Goal: Task Accomplishment & Management: Use online tool/utility

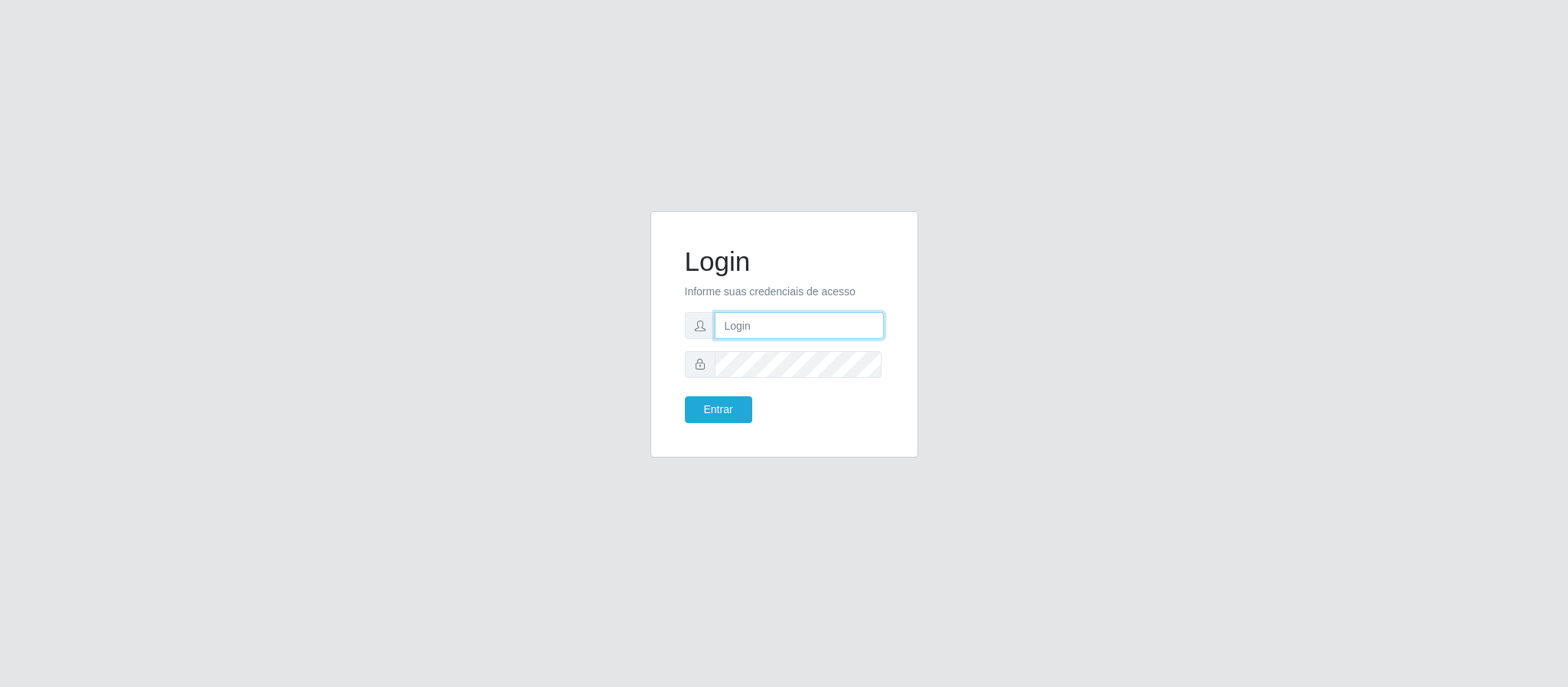
click at [833, 317] on input "text" at bounding box center [799, 325] width 169 height 27
type input "[EMAIL_ADDRESS][DOMAIN_NAME]"
click at [685, 396] on button "Entrar" at bounding box center [718, 409] width 67 height 27
click at [728, 410] on button "Entrar" at bounding box center [718, 409] width 67 height 27
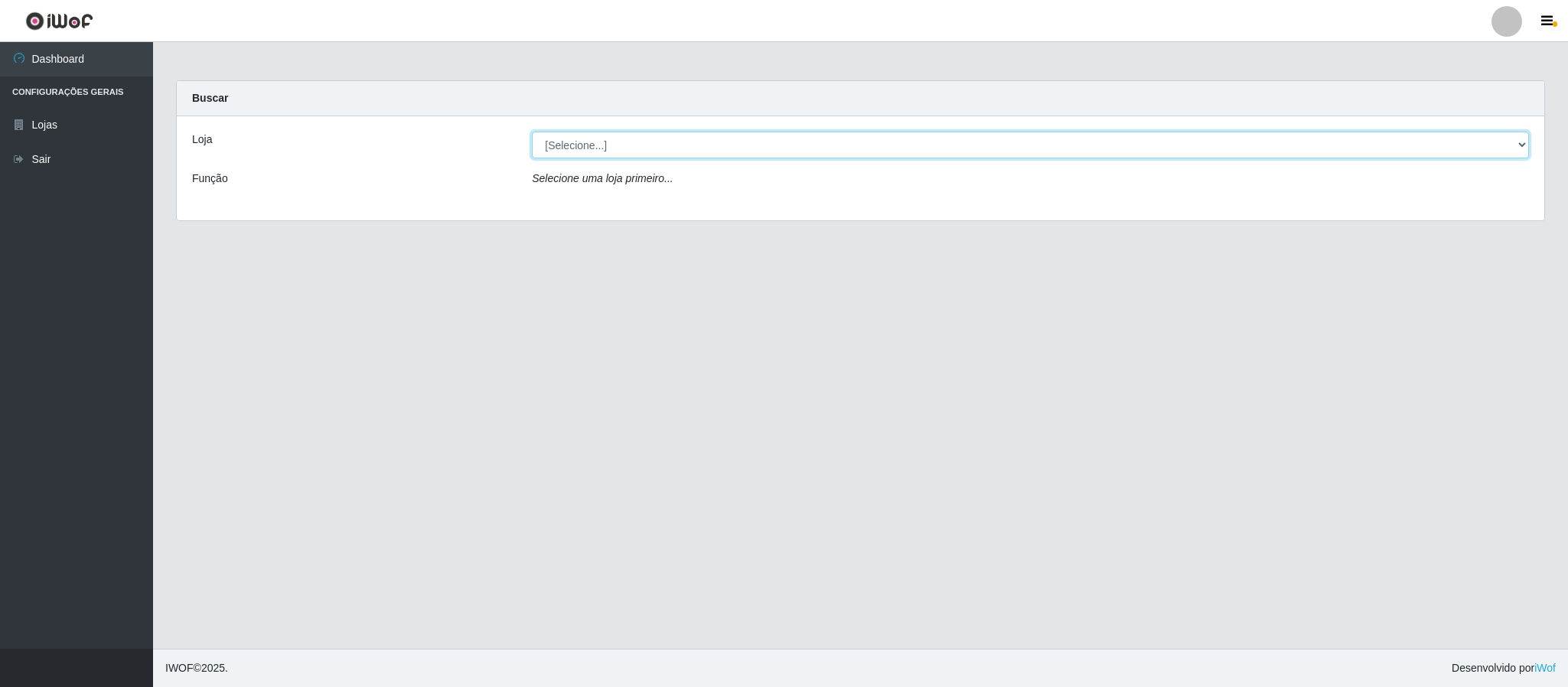
click at [1522, 151] on select "[Selecione...] Queiroz Atacadão - Coophab" at bounding box center [1030, 144] width 998 height 27
select select "463"
click at [532, 131] on select "[Selecione...] Queiroz Atacadão - Coophab" at bounding box center [1030, 144] width 998 height 27
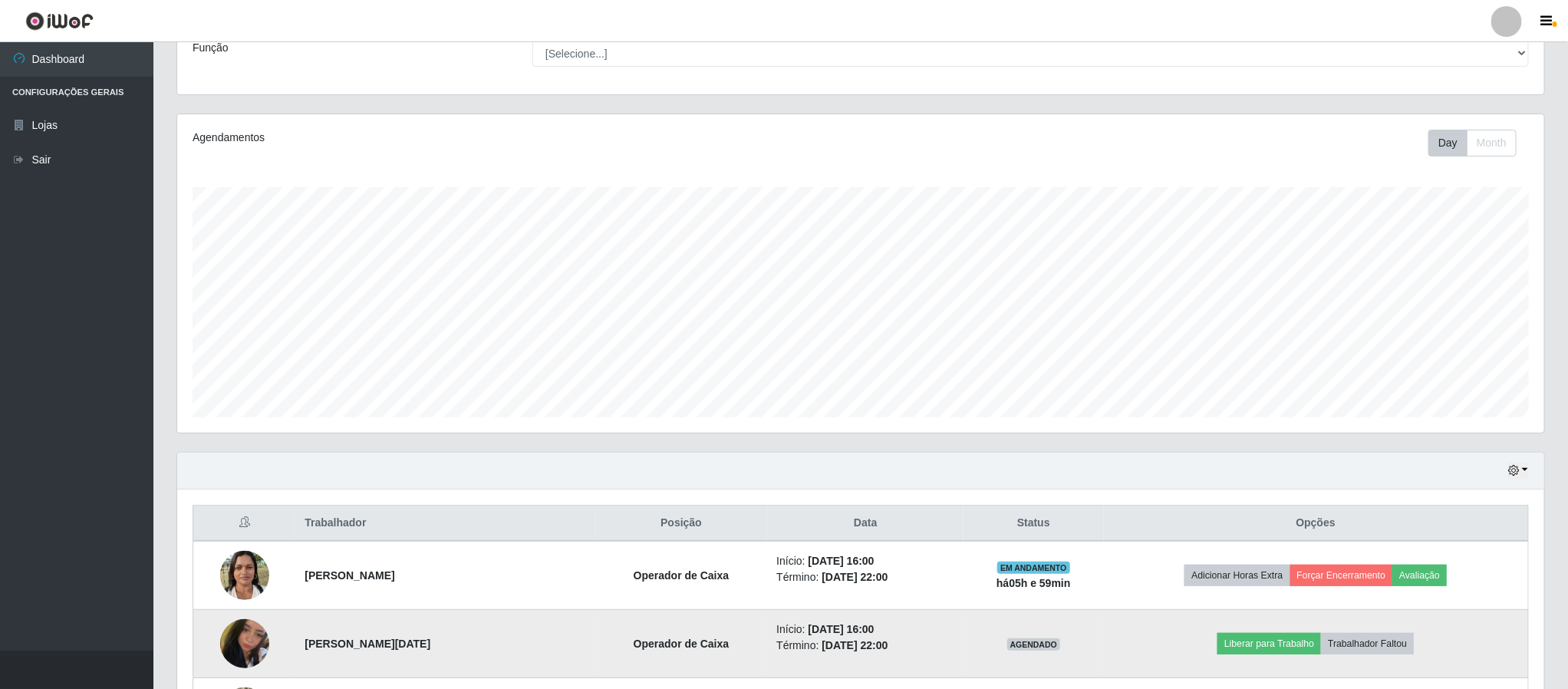
scroll to position [334, 0]
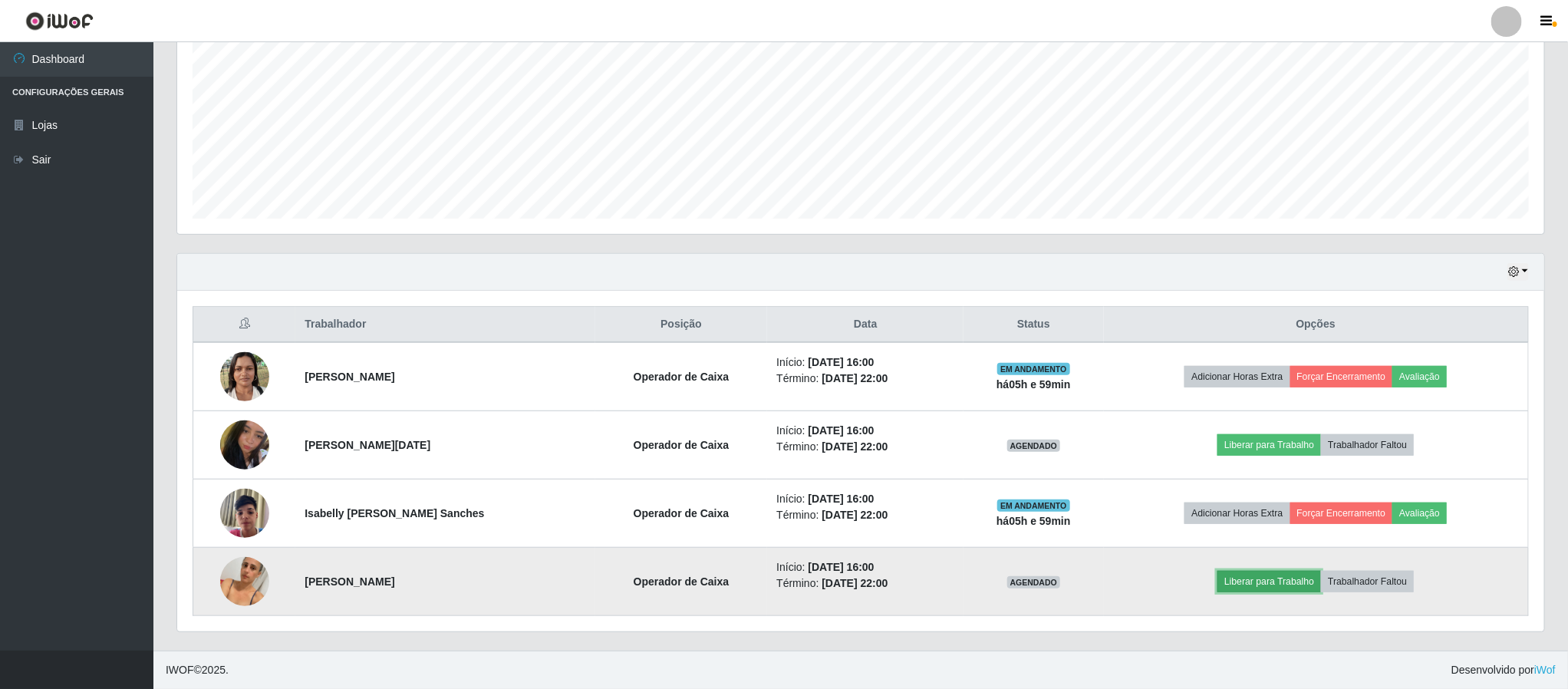
click at [1282, 579] on button "Liberar para Trabalho" at bounding box center [1269, 581] width 103 height 22
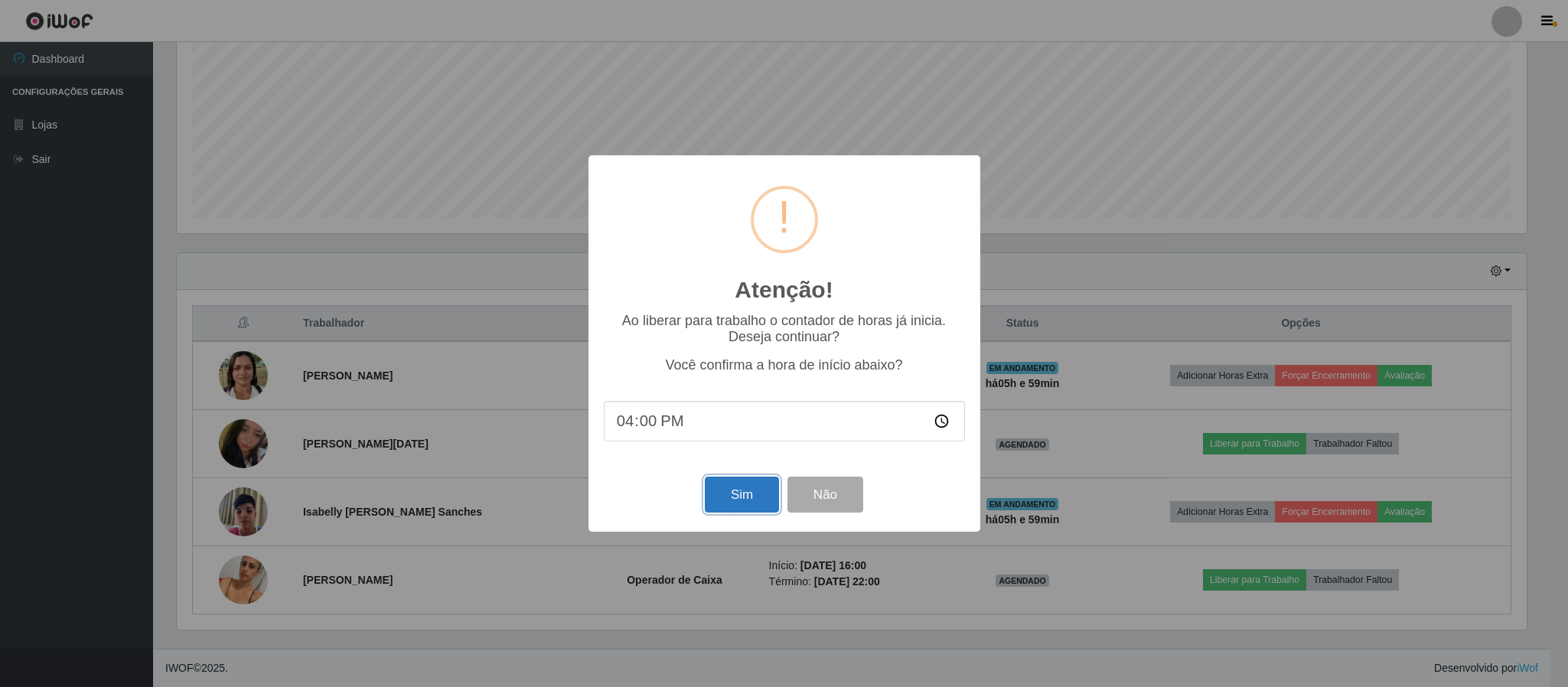
click at [730, 499] on button "Sim" at bounding box center [741, 495] width 74 height 36
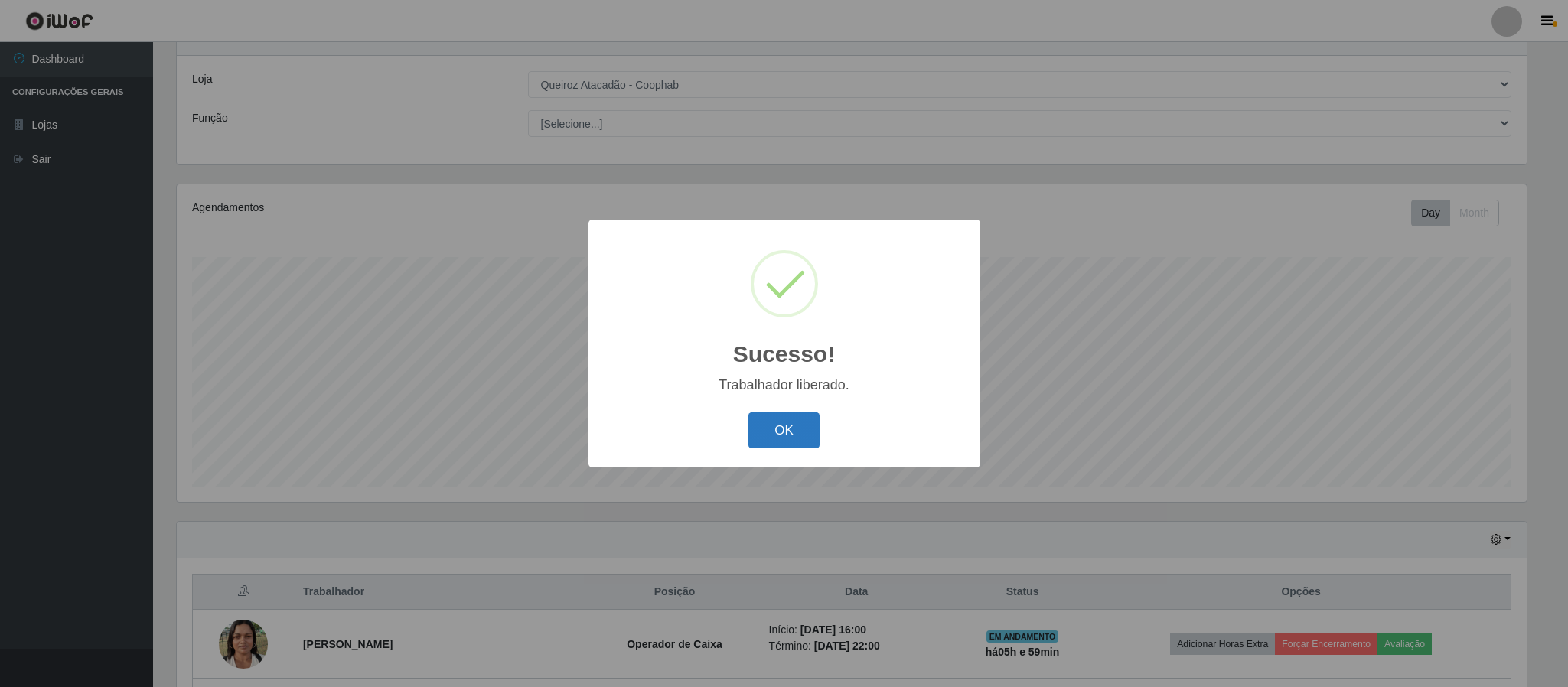
click at [775, 429] on button "OK" at bounding box center [784, 430] width 71 height 36
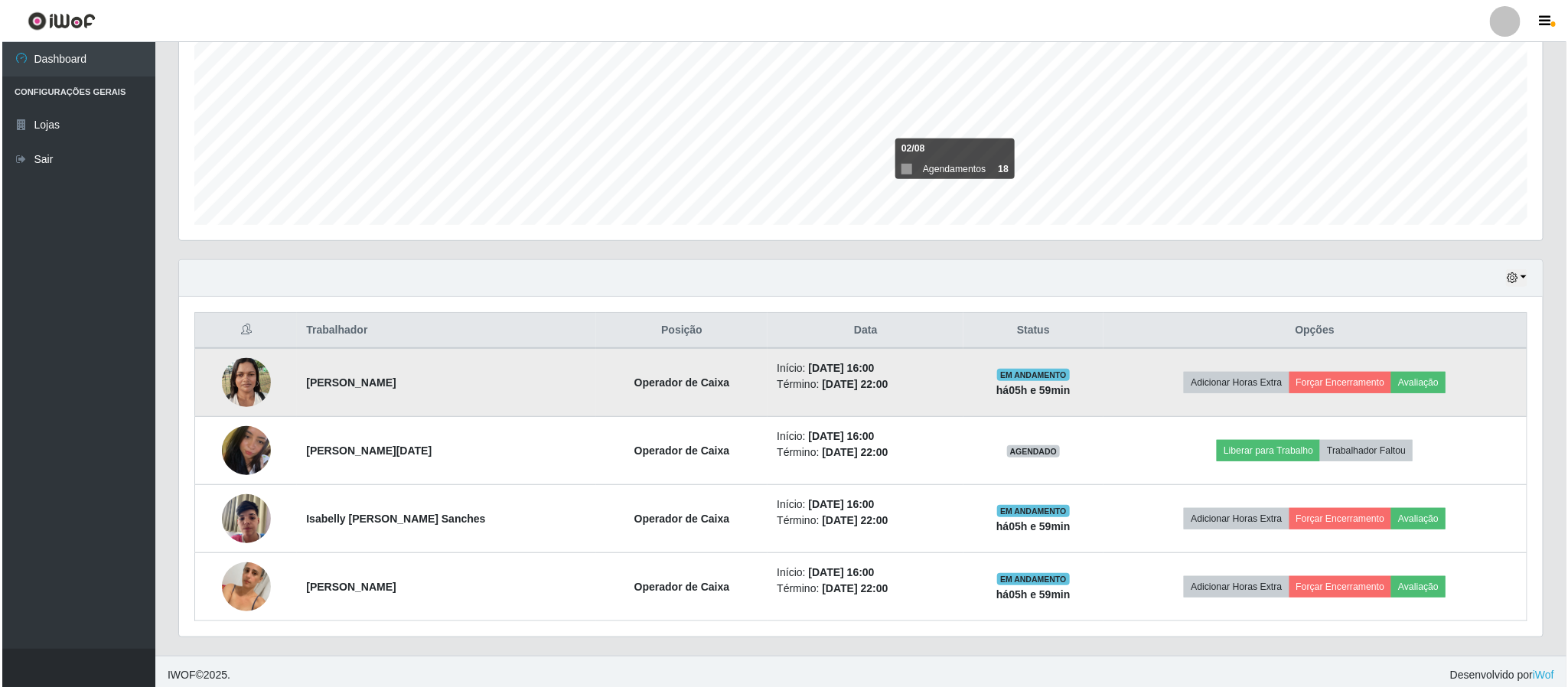
scroll to position [333, 0]
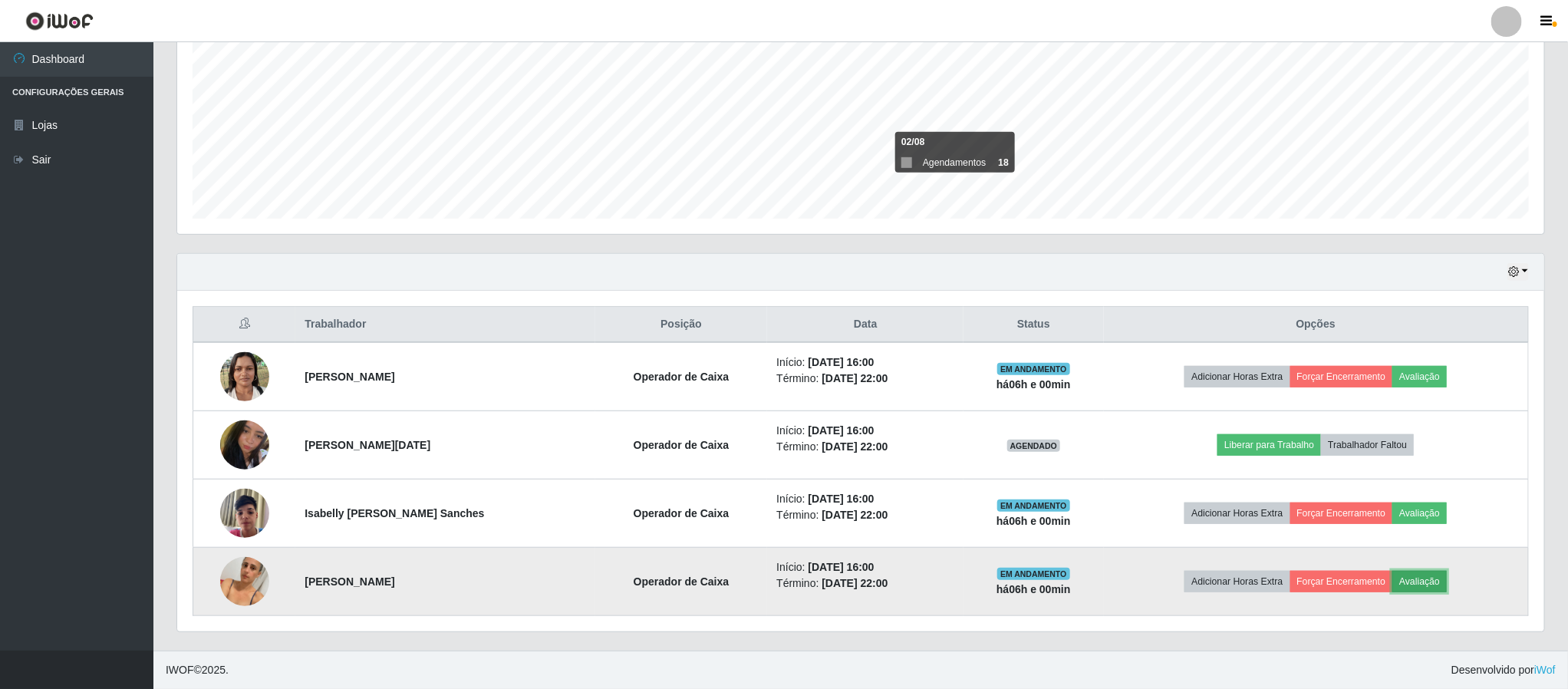
click at [1435, 587] on button "Avaliação" at bounding box center [1419, 581] width 54 height 22
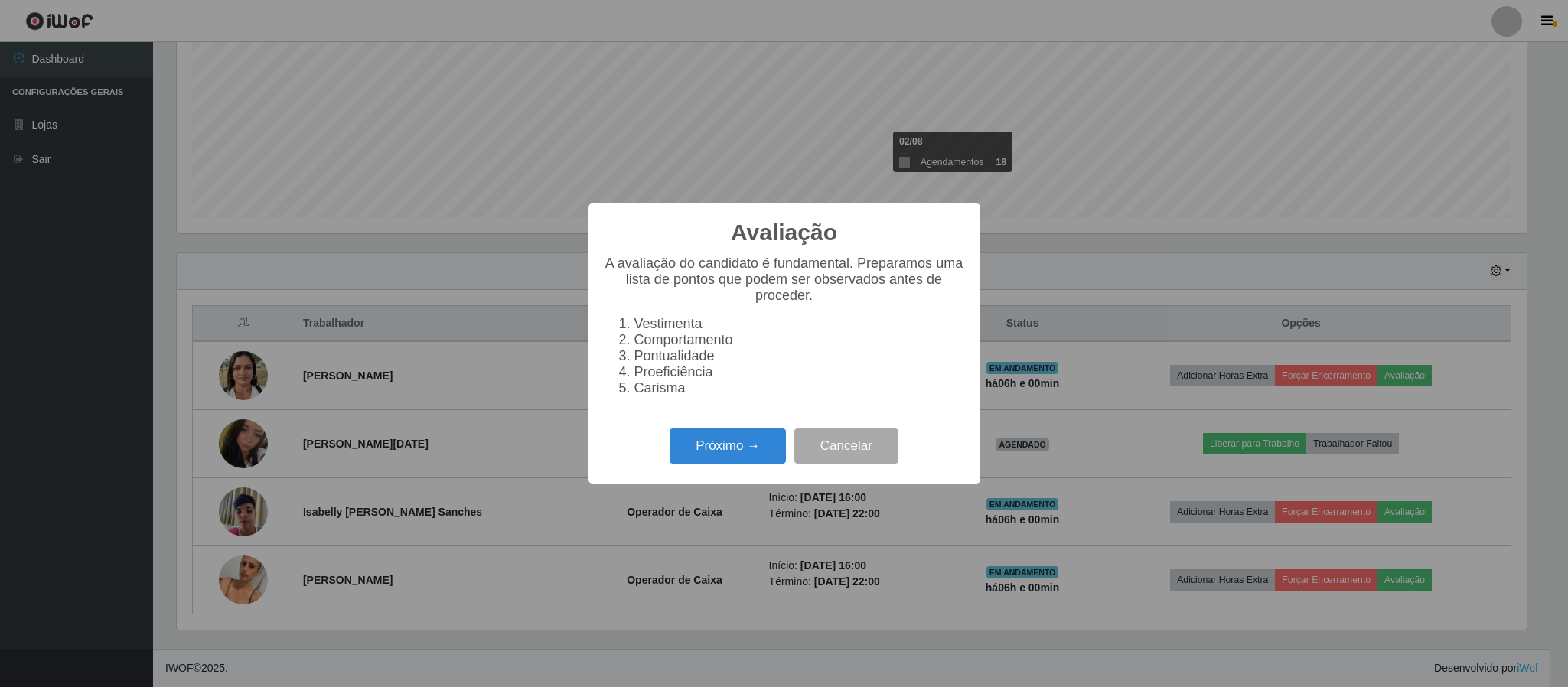
scroll to position [319, 1350]
click at [719, 448] on button "Próximo →" at bounding box center [727, 447] width 116 height 36
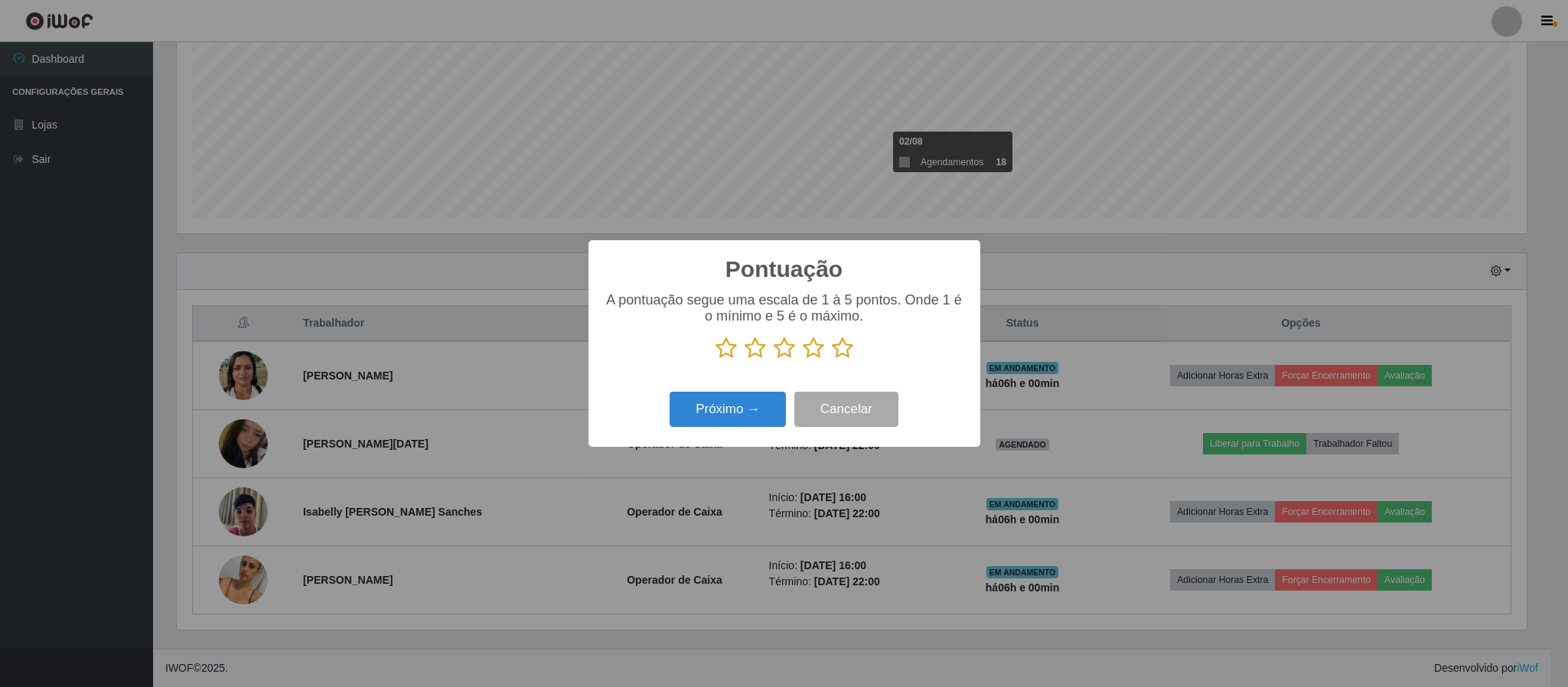
scroll to position [764706, 764056]
click at [847, 350] on icon at bounding box center [842, 348] width 21 height 23
click at [832, 360] on input "radio" at bounding box center [832, 360] width 0 height 0
click at [726, 416] on button "Próximo →" at bounding box center [727, 410] width 116 height 36
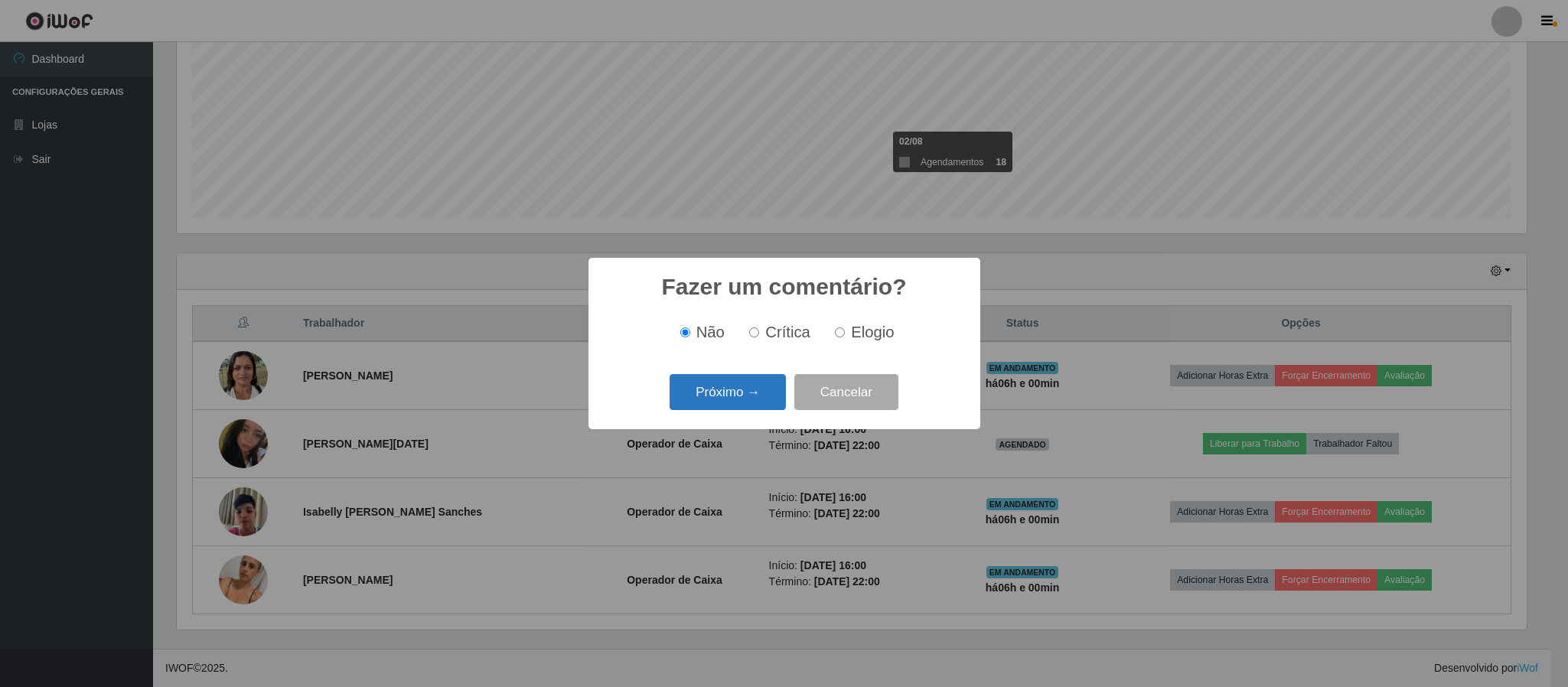
click at [749, 402] on button "Próximo →" at bounding box center [727, 392] width 116 height 36
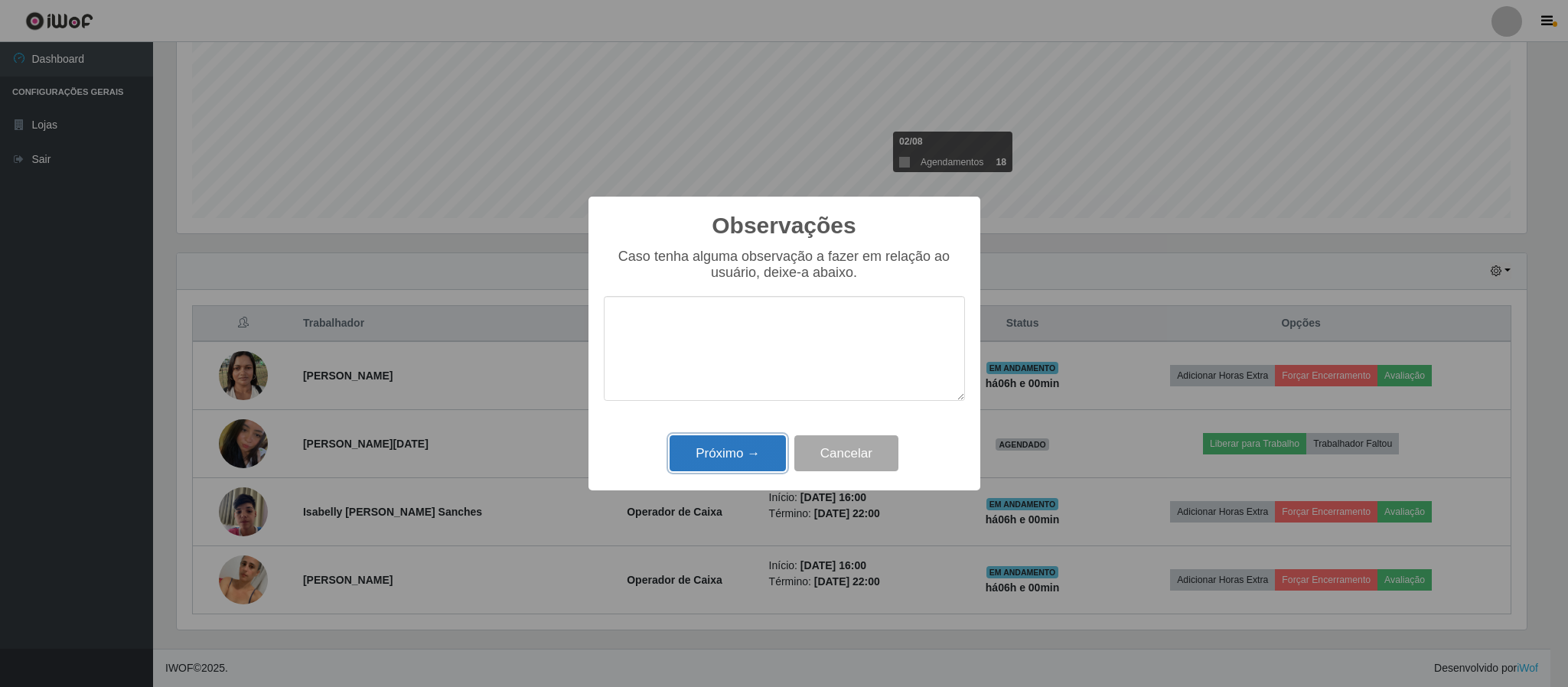
click at [740, 454] on button "Próximo →" at bounding box center [727, 453] width 116 height 36
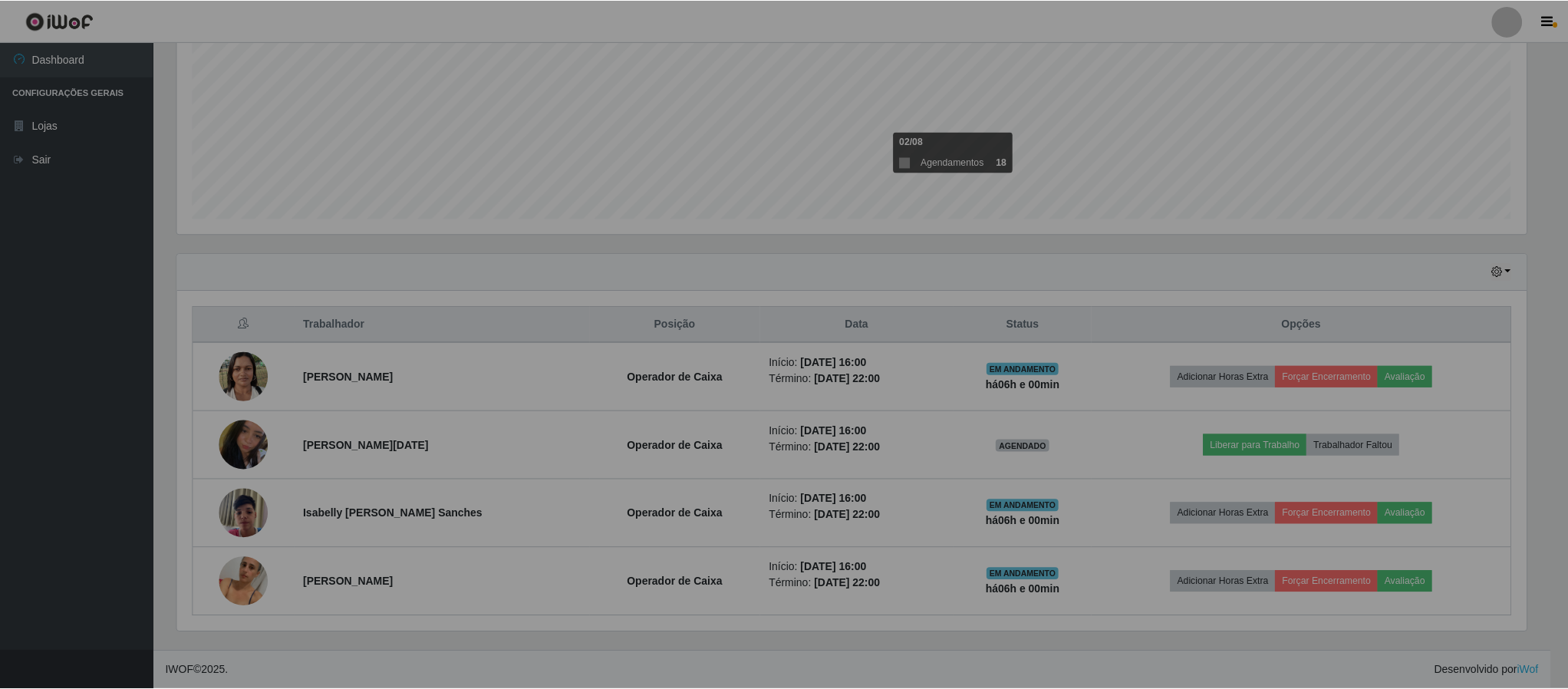
scroll to position [320, 1366]
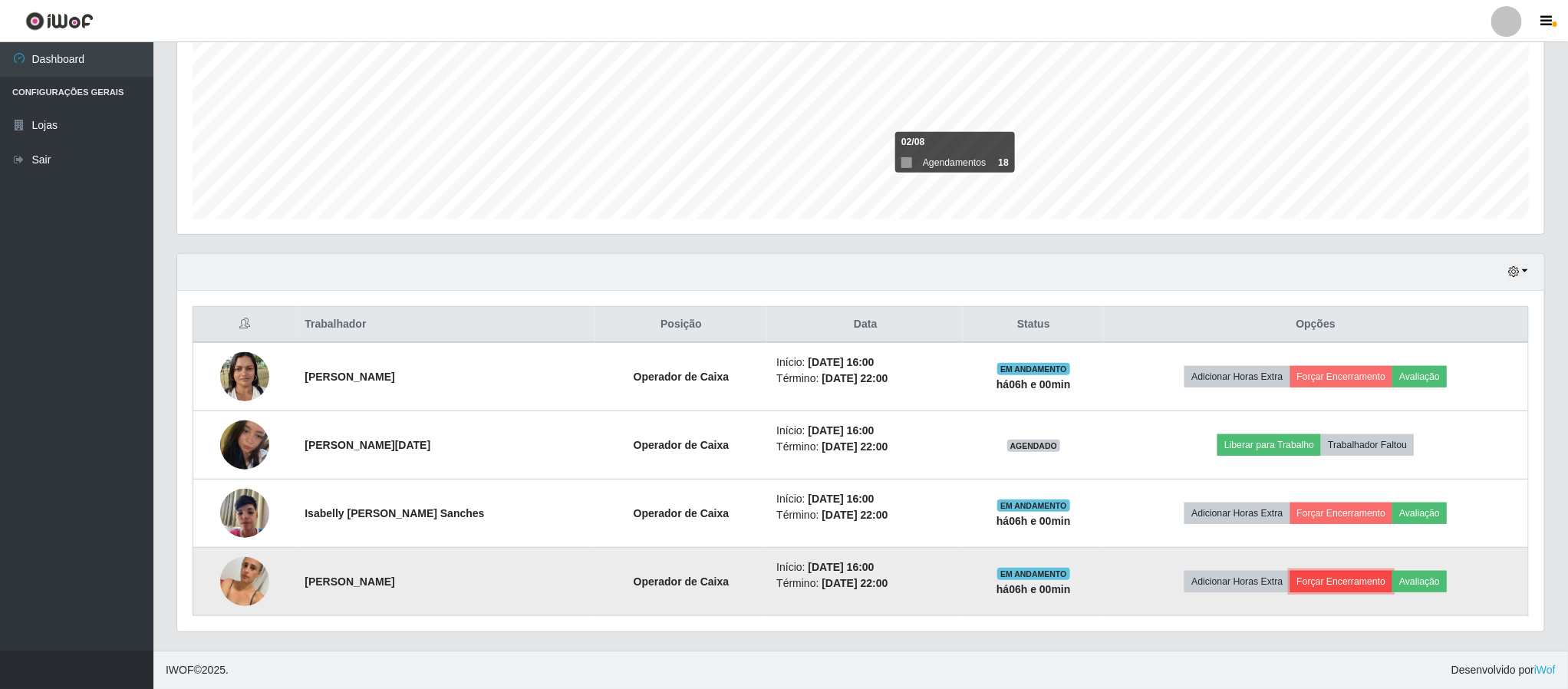
click at [1345, 583] on button "Forçar Encerramento" at bounding box center [1341, 581] width 102 height 22
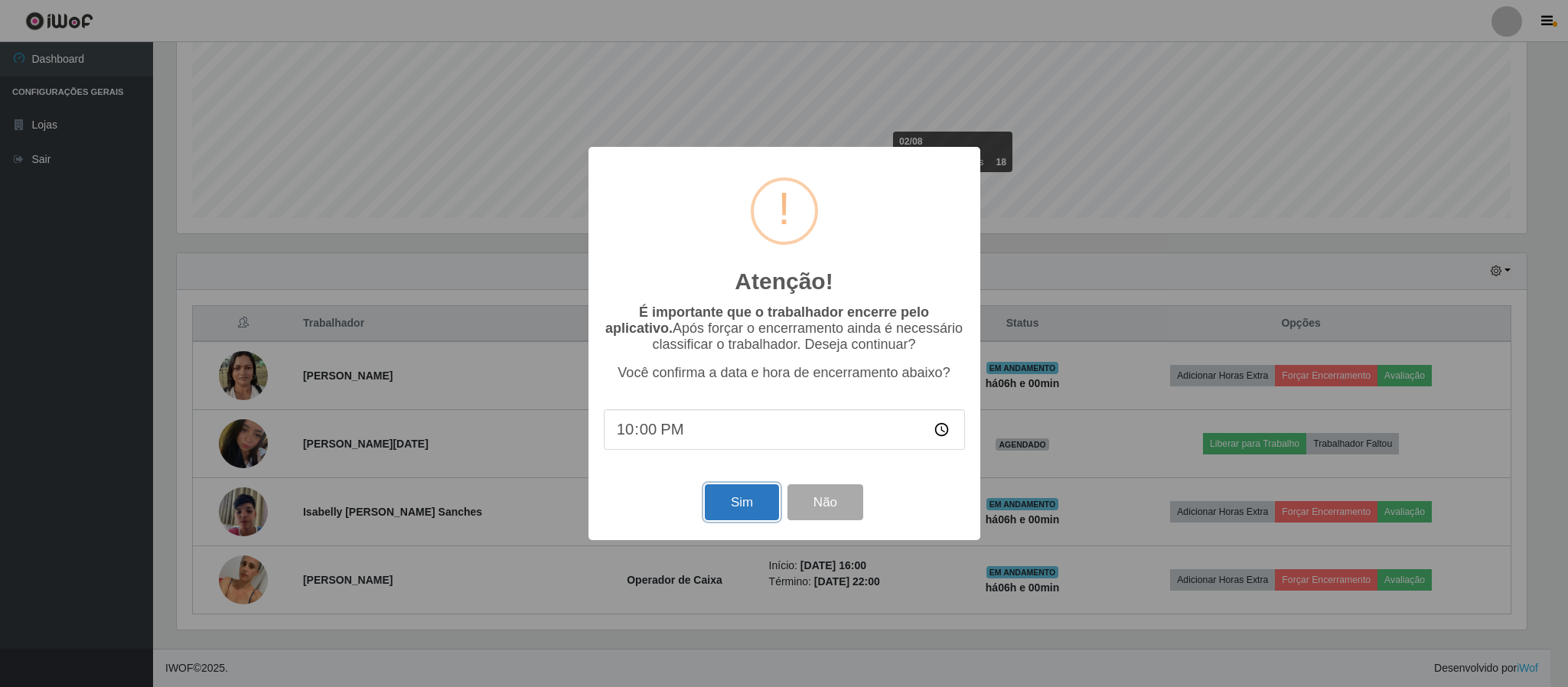
click at [740, 503] on button "Sim" at bounding box center [741, 502] width 74 height 36
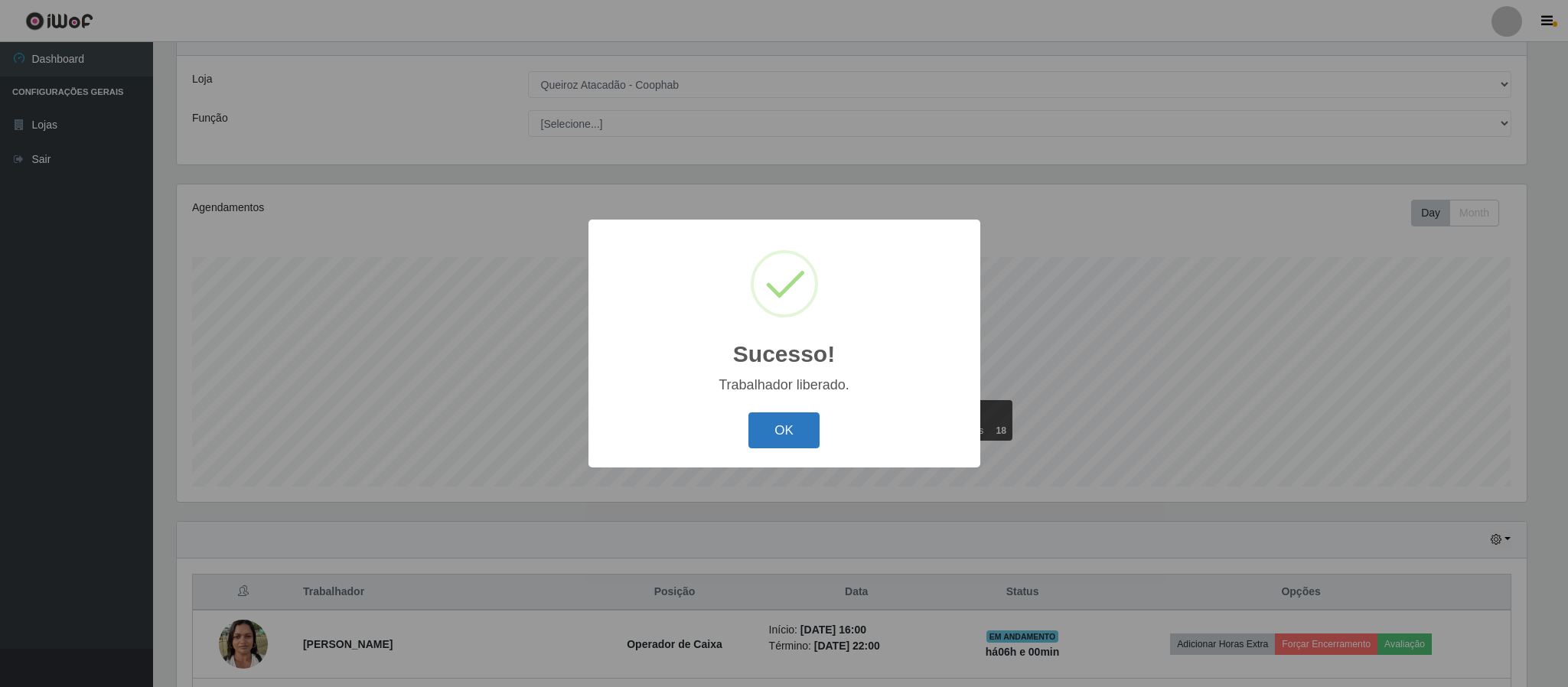
click at [783, 428] on button "OK" at bounding box center [784, 430] width 71 height 36
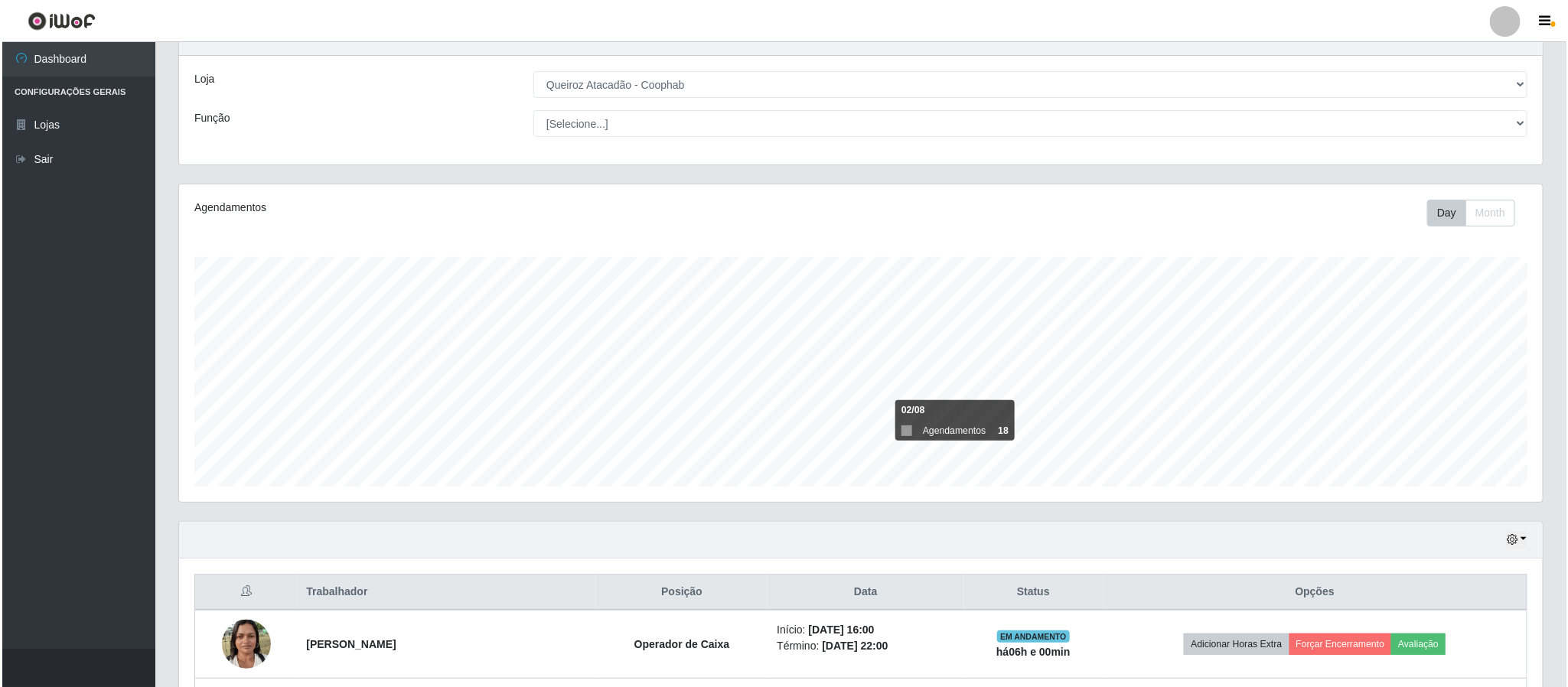
scroll to position [266, 0]
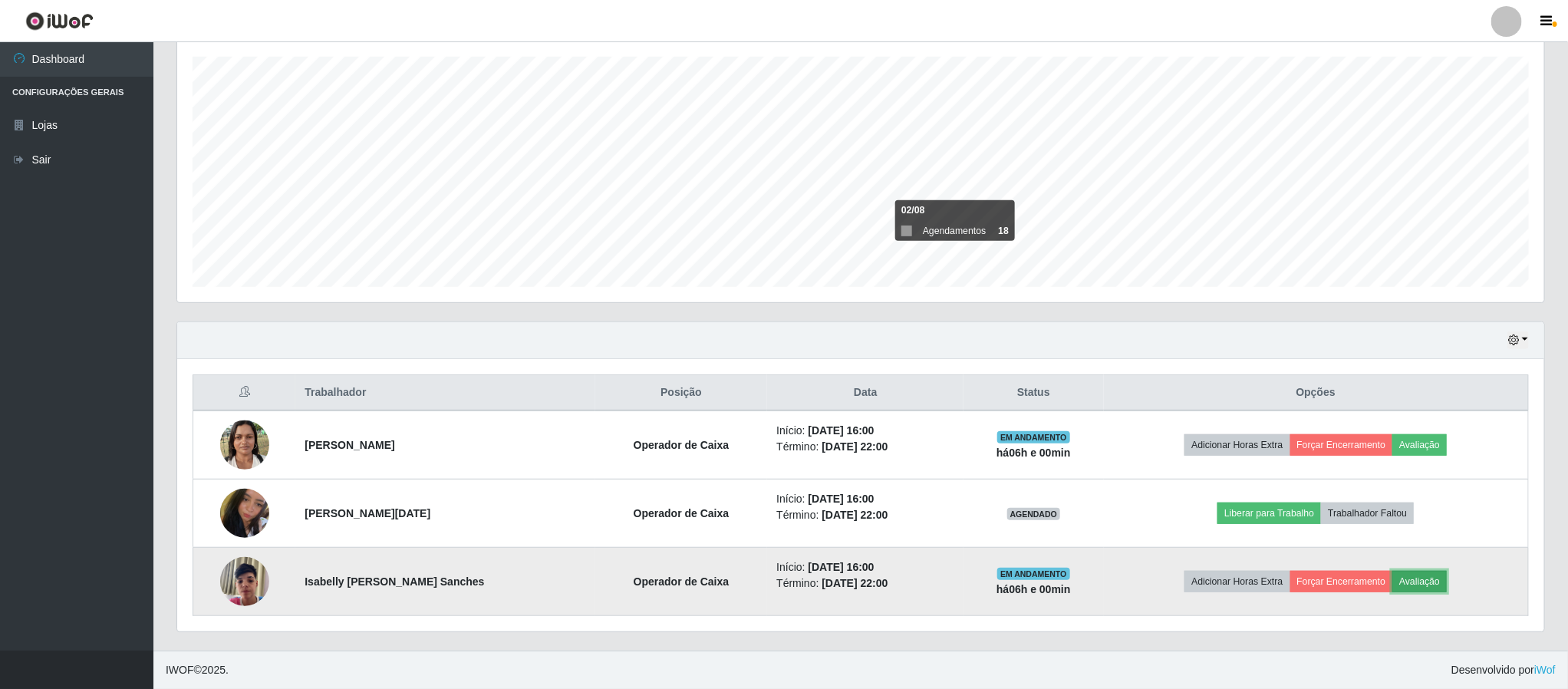
click at [1423, 580] on button "Avaliação" at bounding box center [1419, 581] width 54 height 22
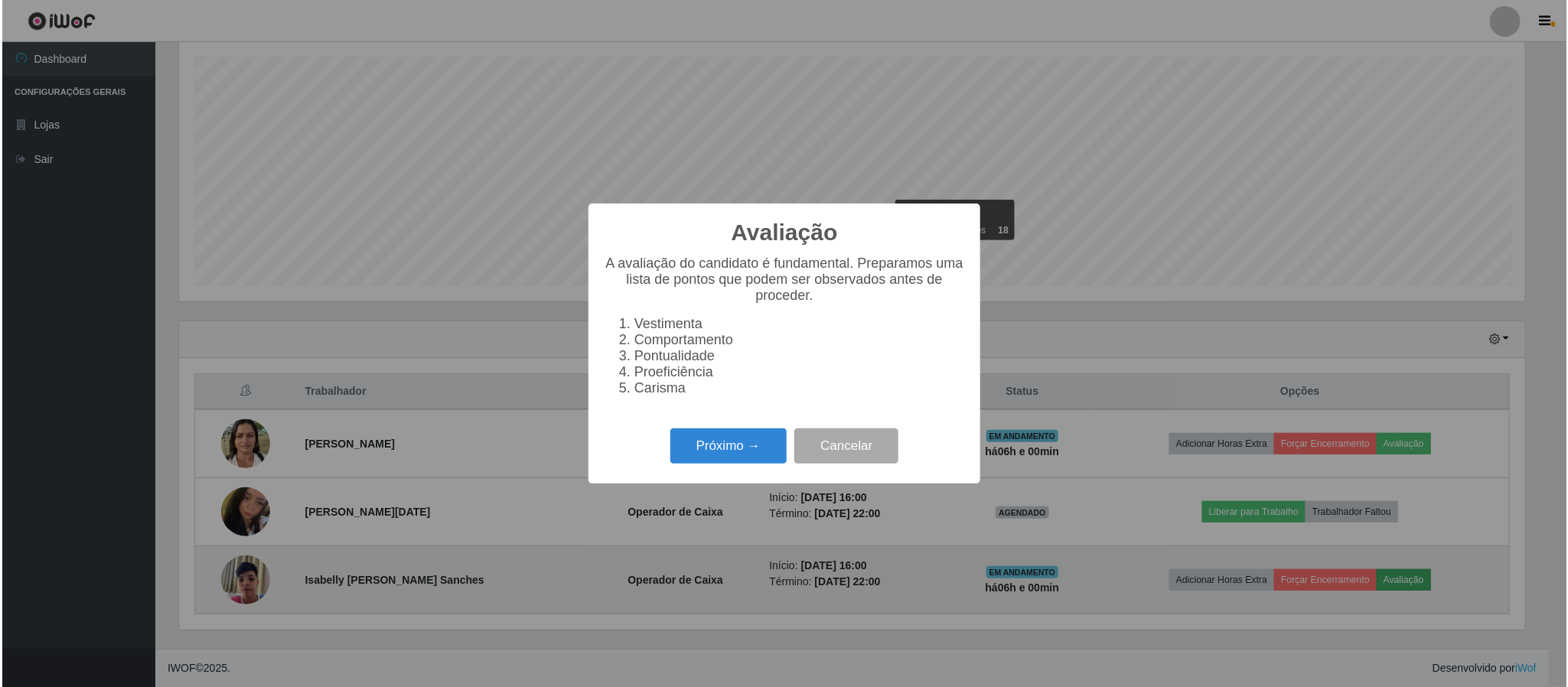
scroll to position [0, 0]
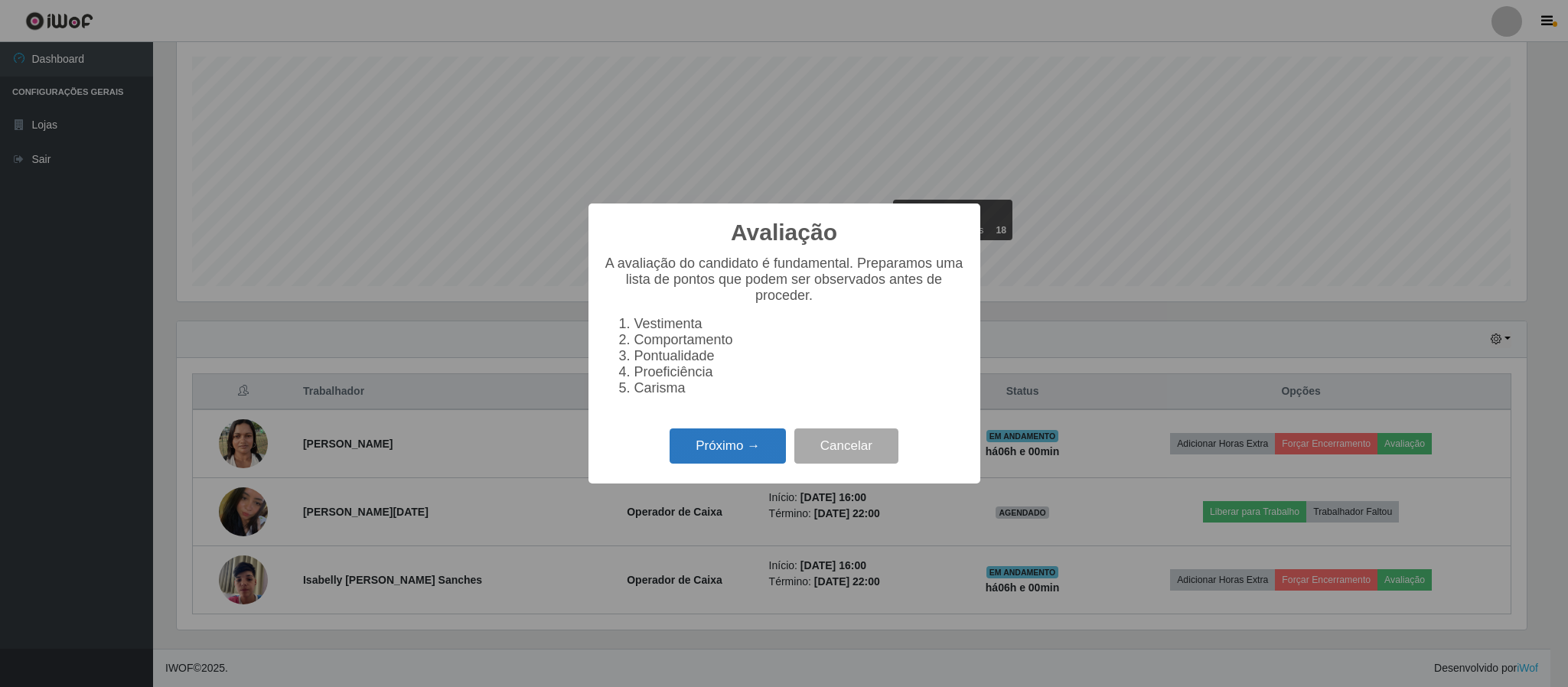
click at [717, 453] on button "Próximo →" at bounding box center [727, 447] width 116 height 36
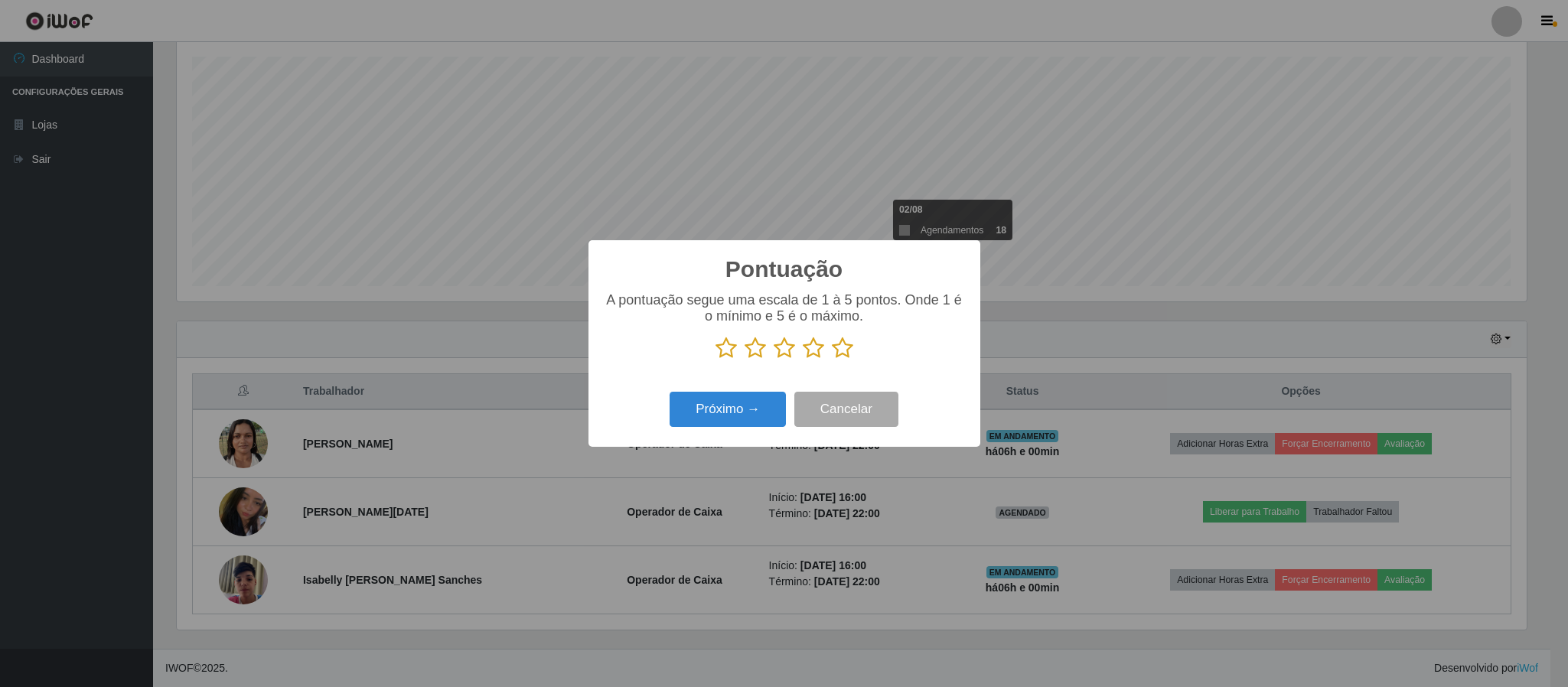
click at [843, 344] on icon at bounding box center [842, 348] width 21 height 23
click at [832, 360] on input "radio" at bounding box center [832, 360] width 0 height 0
click at [737, 410] on button "Próximo →" at bounding box center [727, 410] width 116 height 36
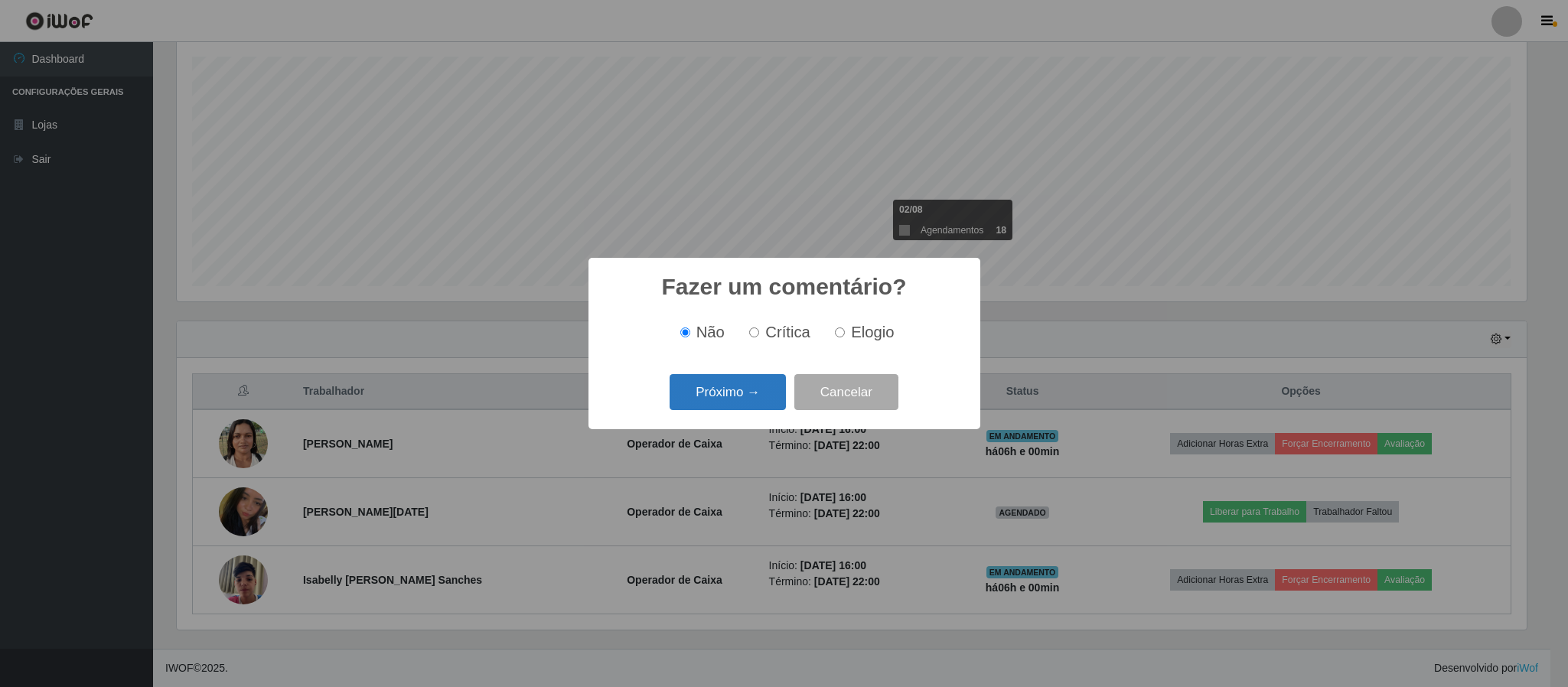
click at [735, 396] on button "Próximo →" at bounding box center [727, 392] width 116 height 36
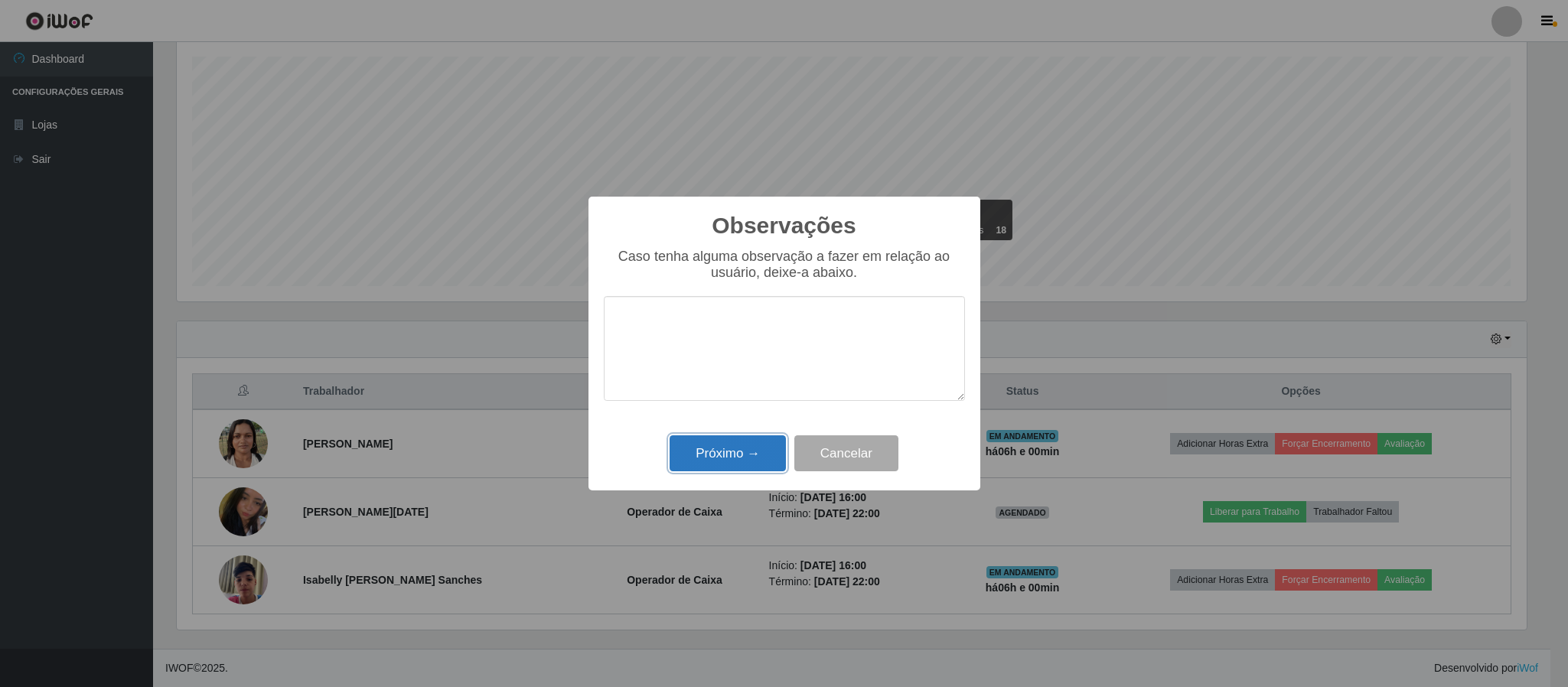
click at [745, 462] on button "Próximo →" at bounding box center [727, 453] width 116 height 36
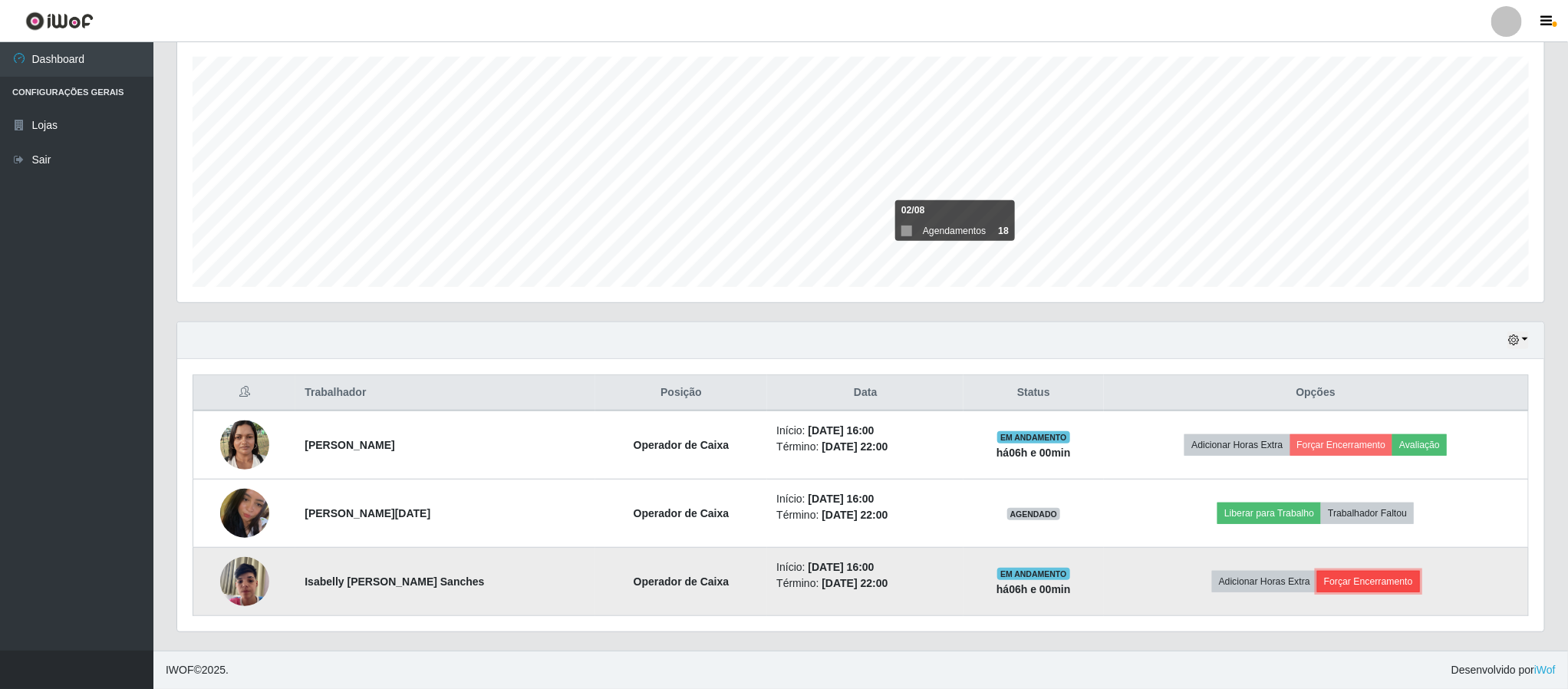
click at [1372, 580] on button "Forçar Encerramento" at bounding box center [1368, 581] width 102 height 22
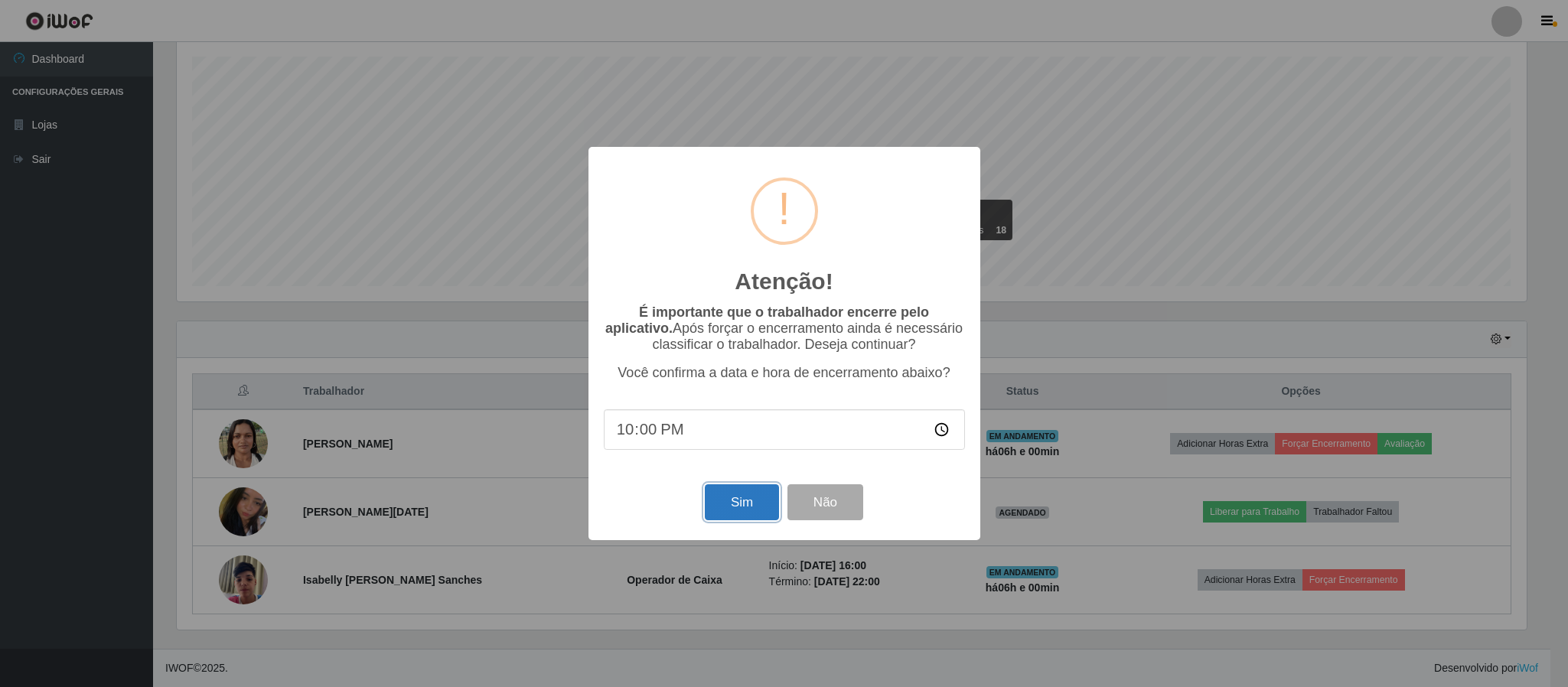
click at [721, 499] on button "Sim" at bounding box center [741, 502] width 74 height 36
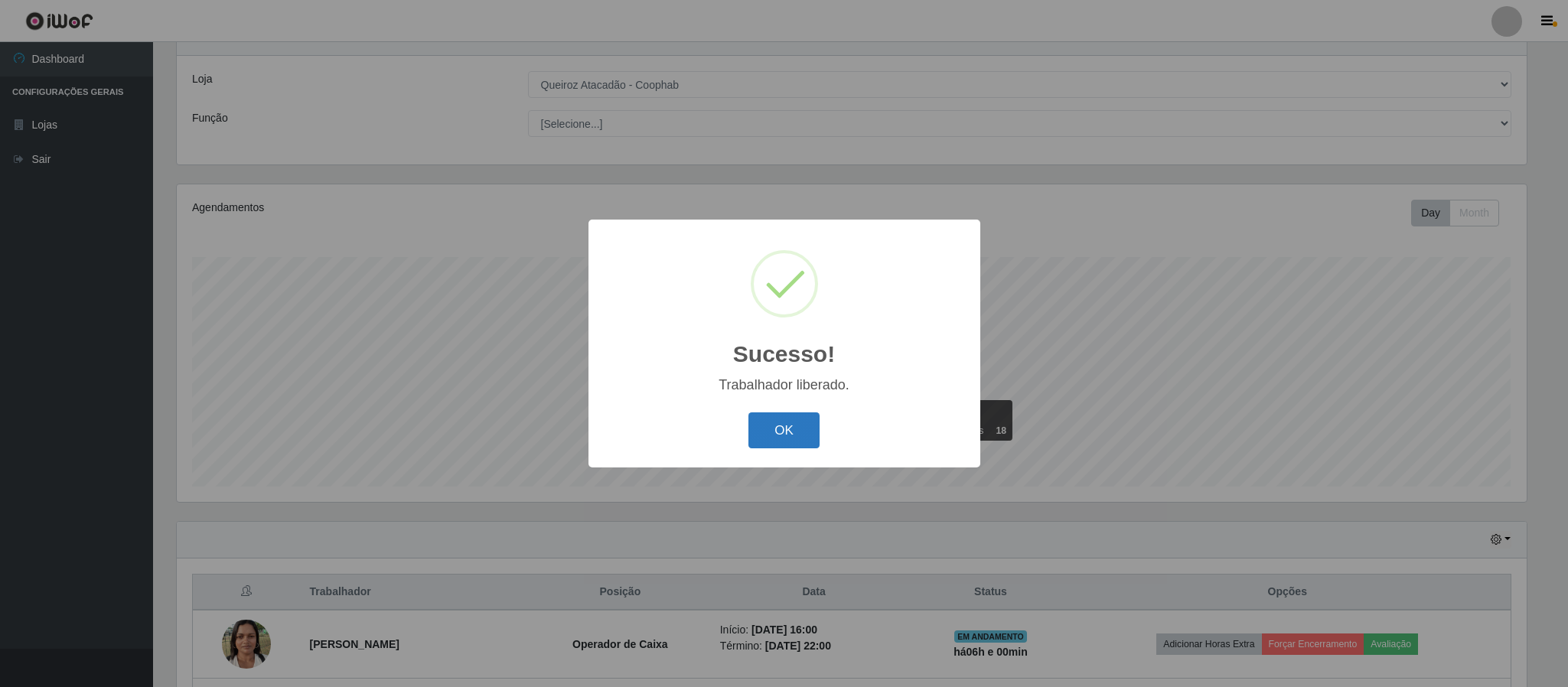
click at [784, 424] on button "OK" at bounding box center [784, 430] width 71 height 36
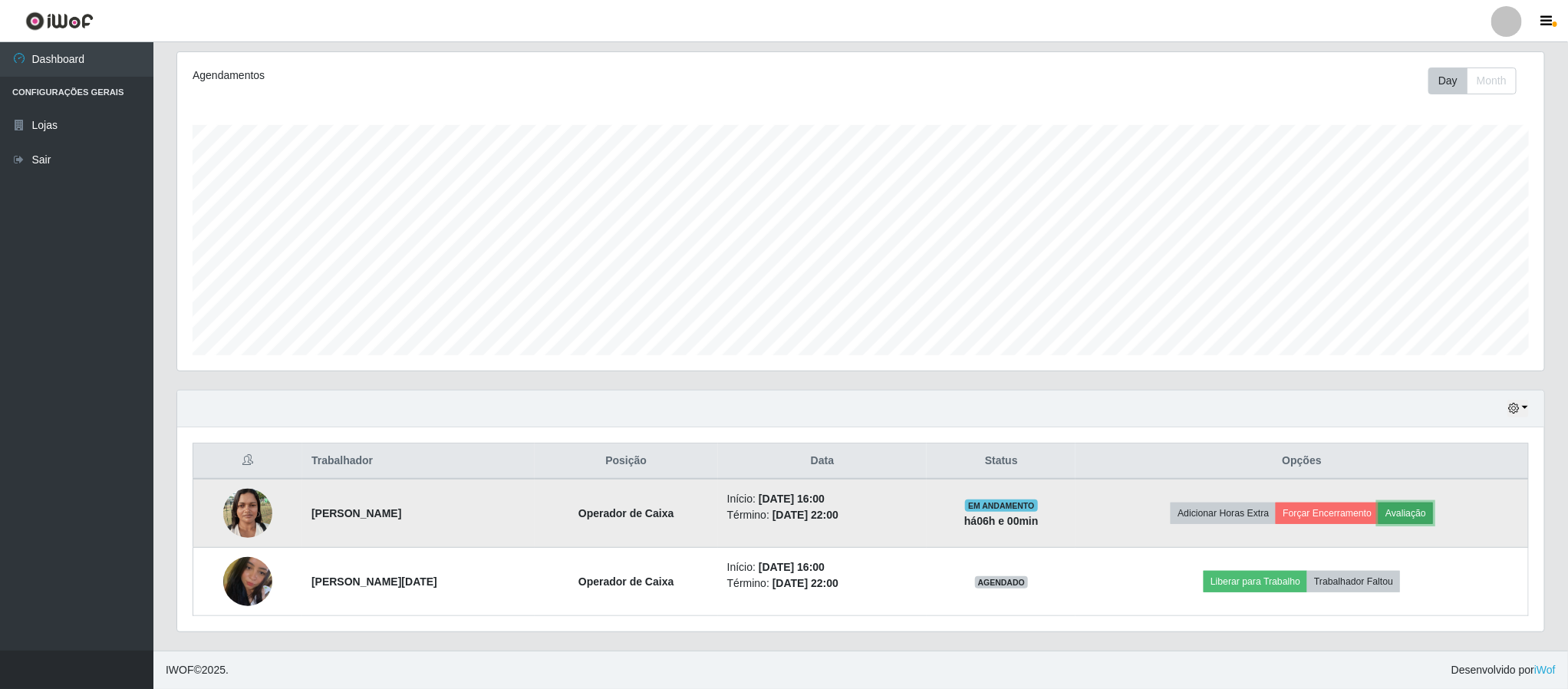
click at [1418, 514] on button "Avaliação" at bounding box center [1405, 513] width 54 height 22
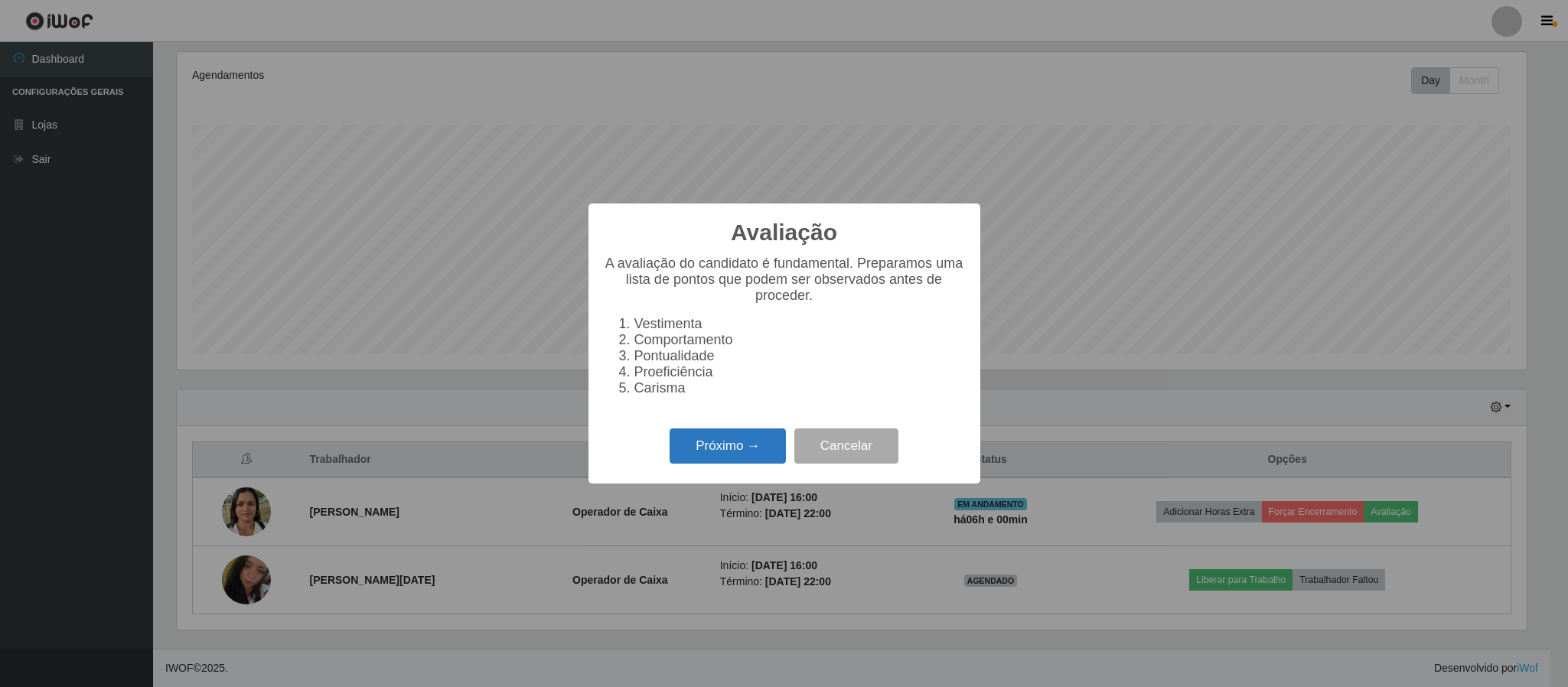
click at [728, 455] on button "Próximo →" at bounding box center [727, 447] width 116 height 36
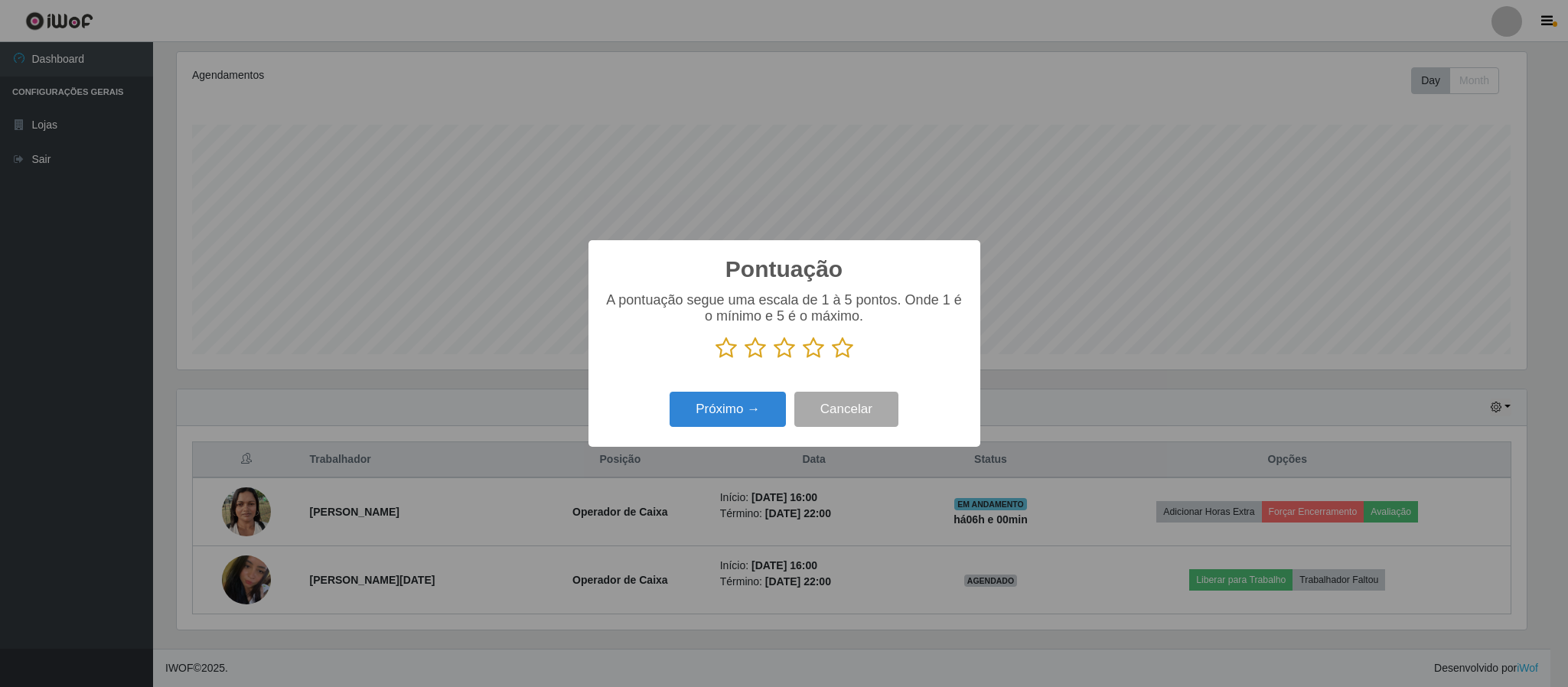
click at [841, 343] on icon at bounding box center [842, 348] width 21 height 23
click at [832, 360] on input "radio" at bounding box center [832, 360] width 0 height 0
click at [753, 410] on button "Próximo →" at bounding box center [727, 410] width 116 height 36
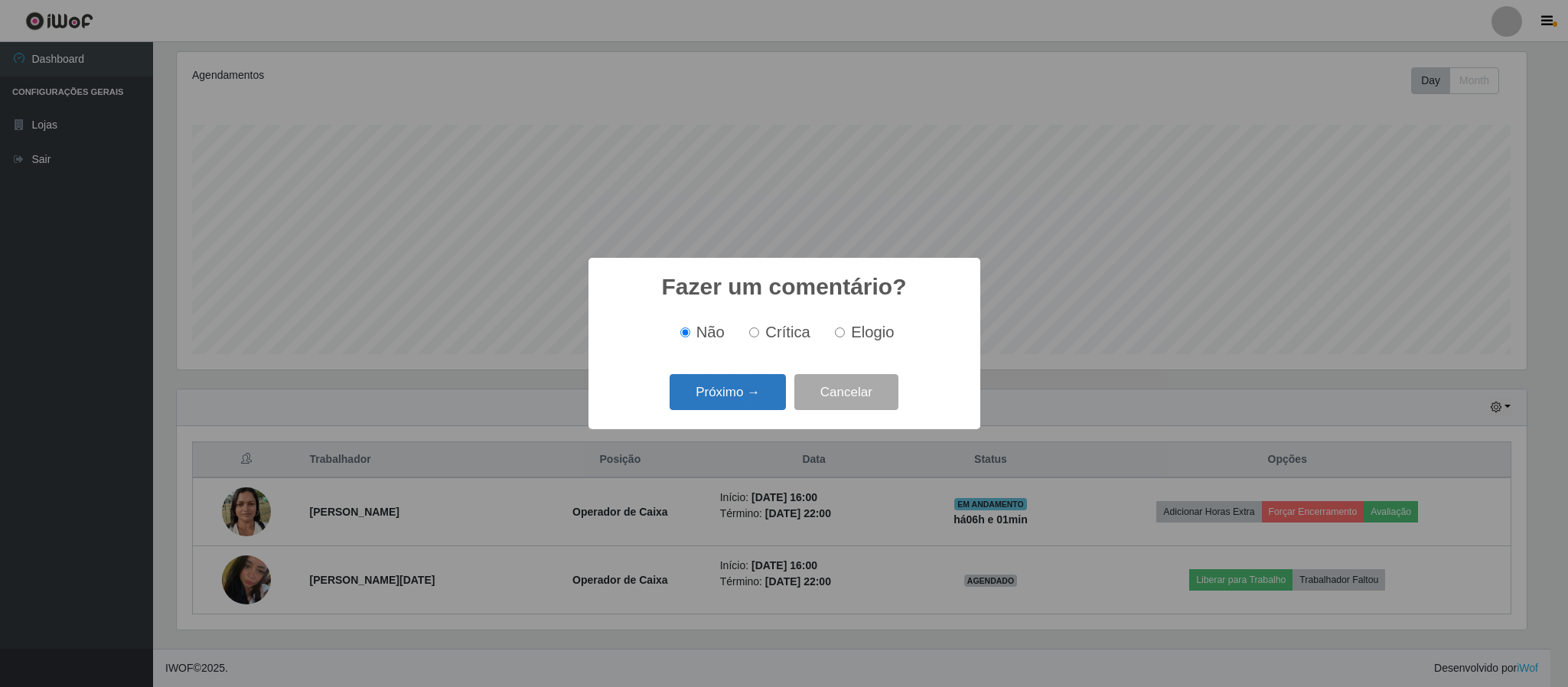
click at [744, 396] on button "Próximo →" at bounding box center [727, 392] width 116 height 36
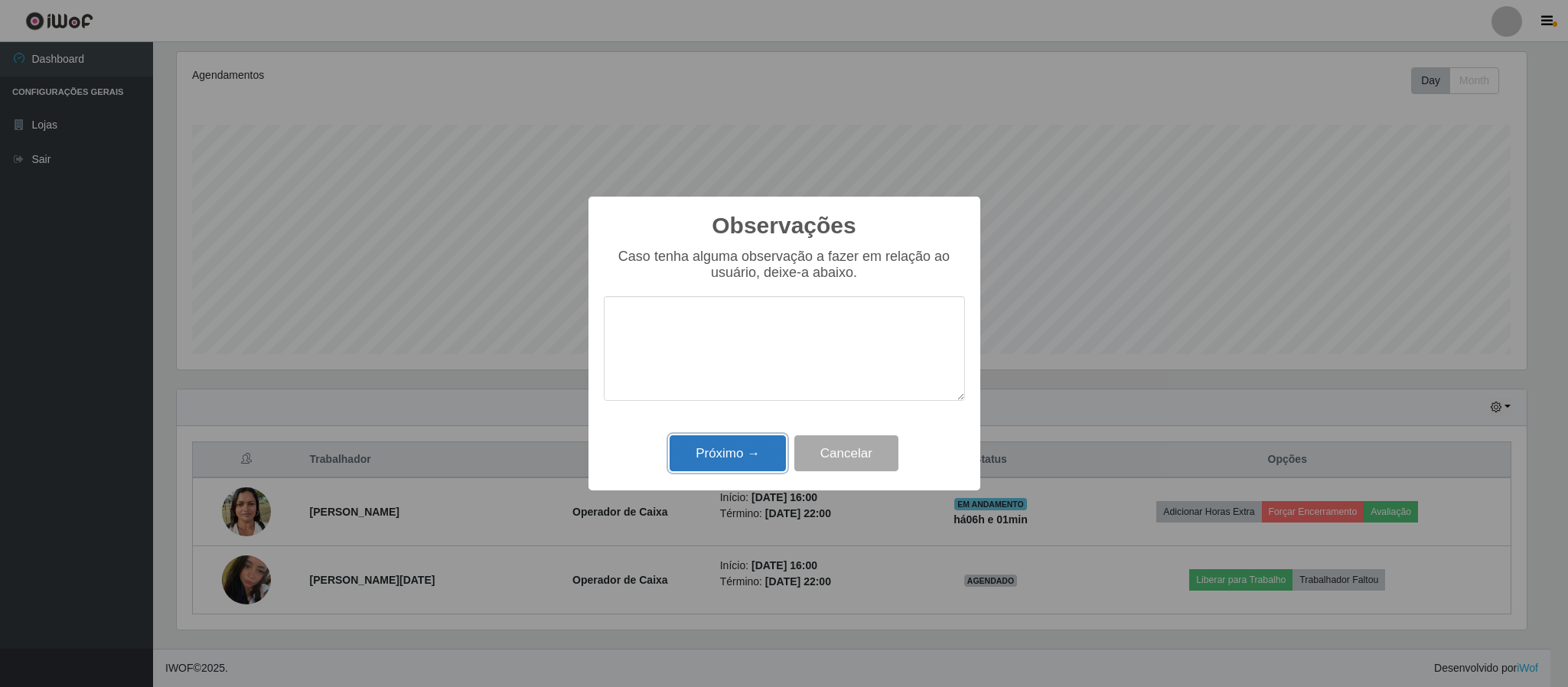
click at [733, 457] on button "Próximo →" at bounding box center [727, 453] width 116 height 36
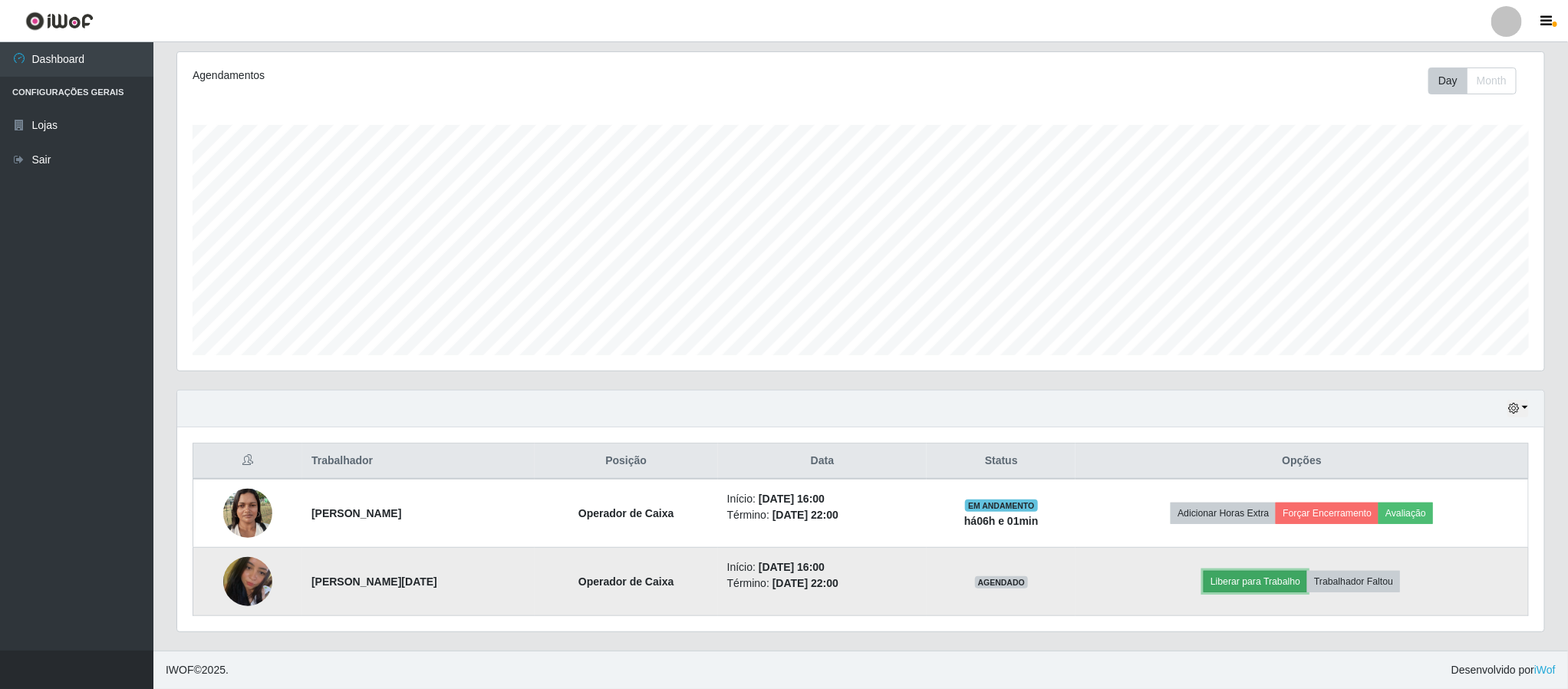
click at [1278, 587] on button "Liberar para Trabalho" at bounding box center [1255, 581] width 103 height 22
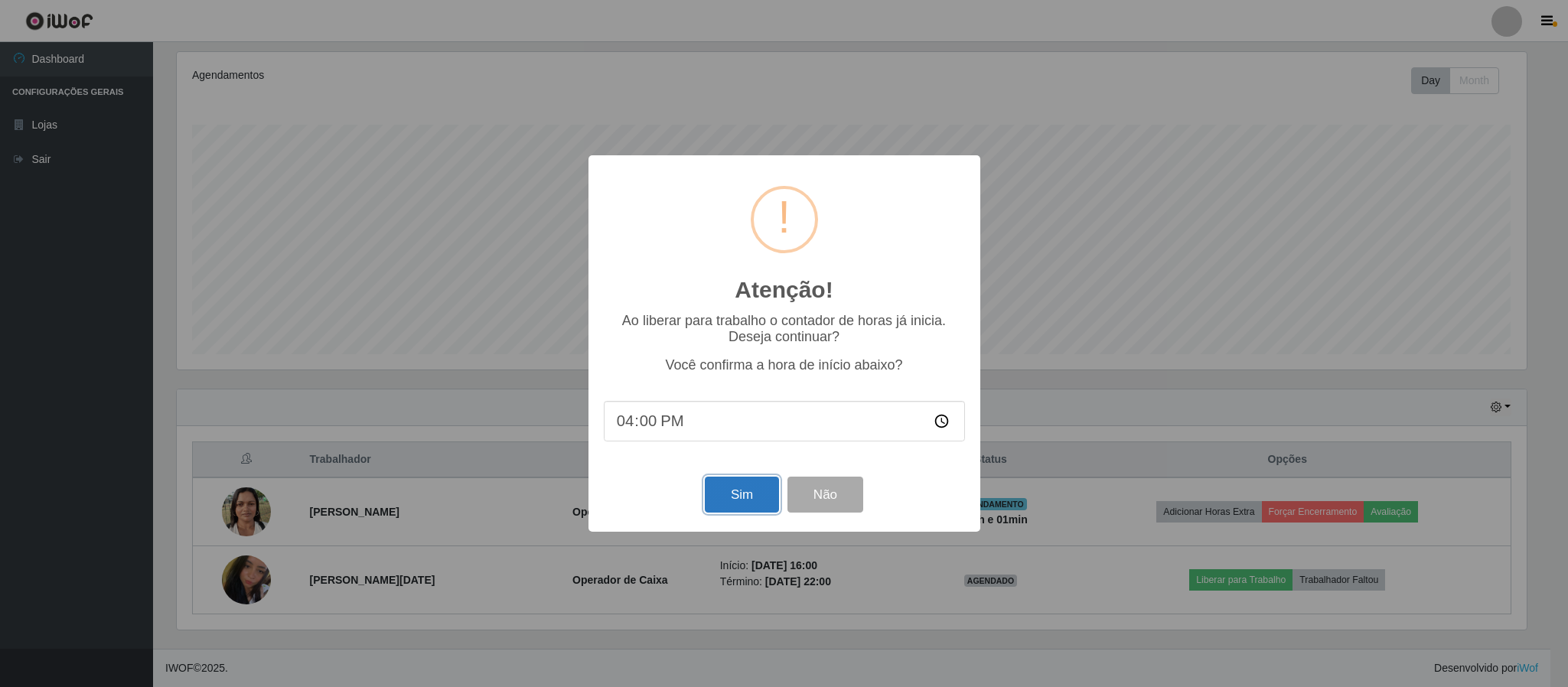
click at [744, 498] on button "Sim" at bounding box center [741, 495] width 74 height 36
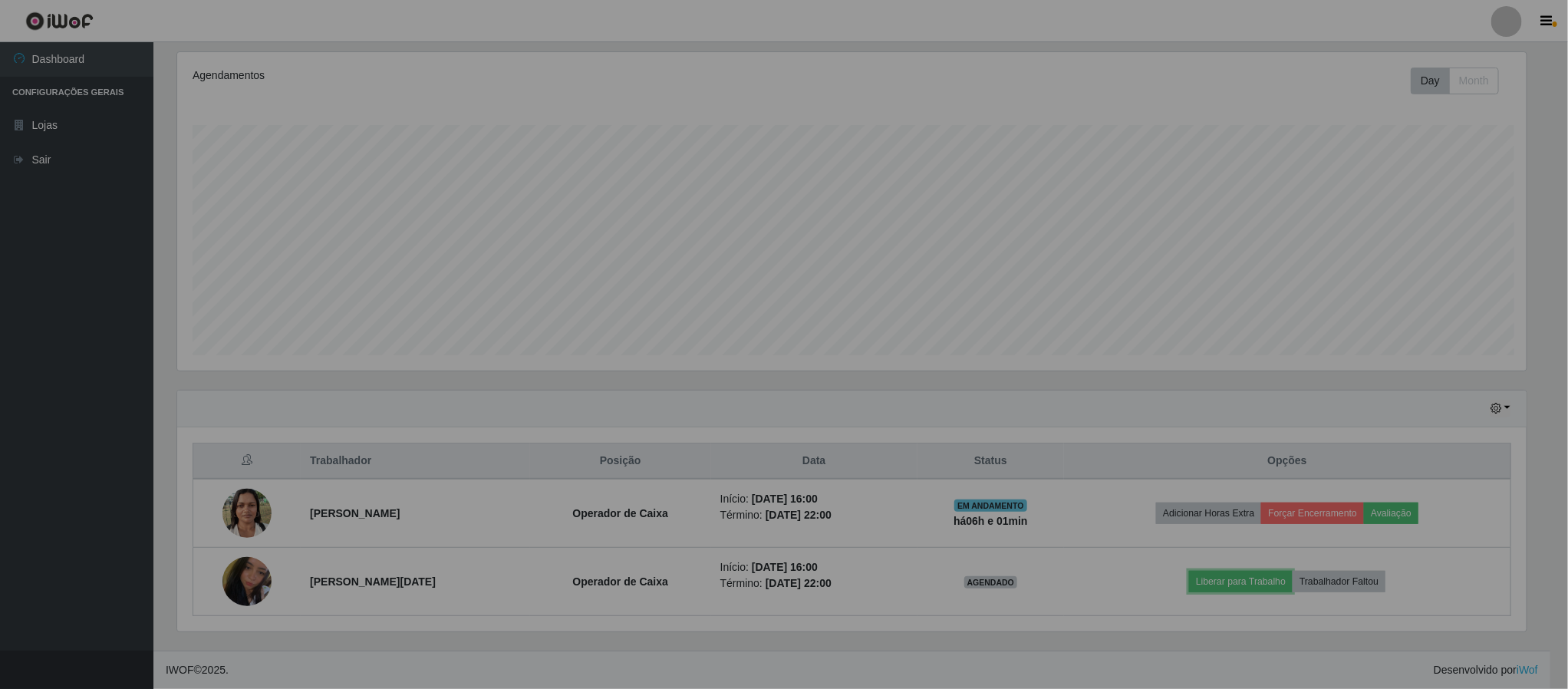
scroll to position [320, 1366]
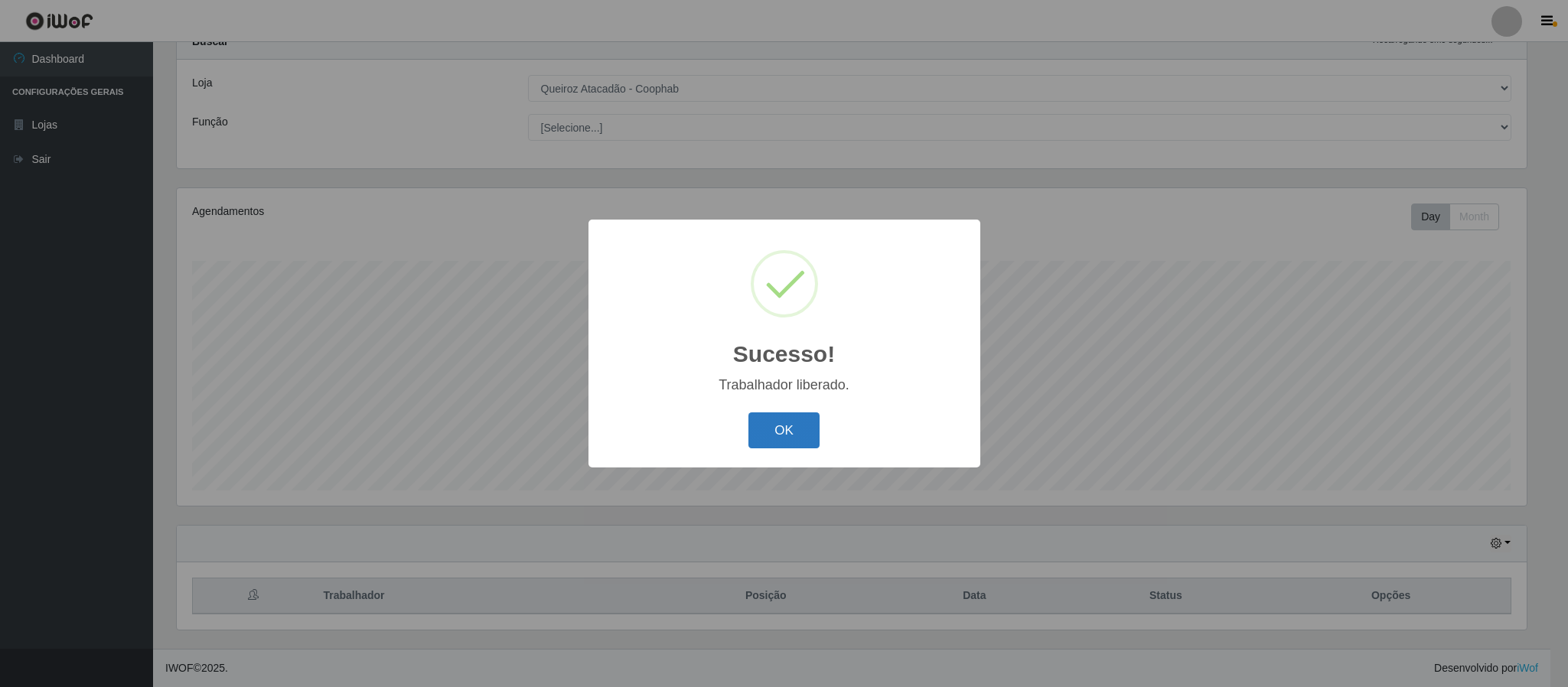
click at [783, 424] on button "OK" at bounding box center [784, 430] width 71 height 36
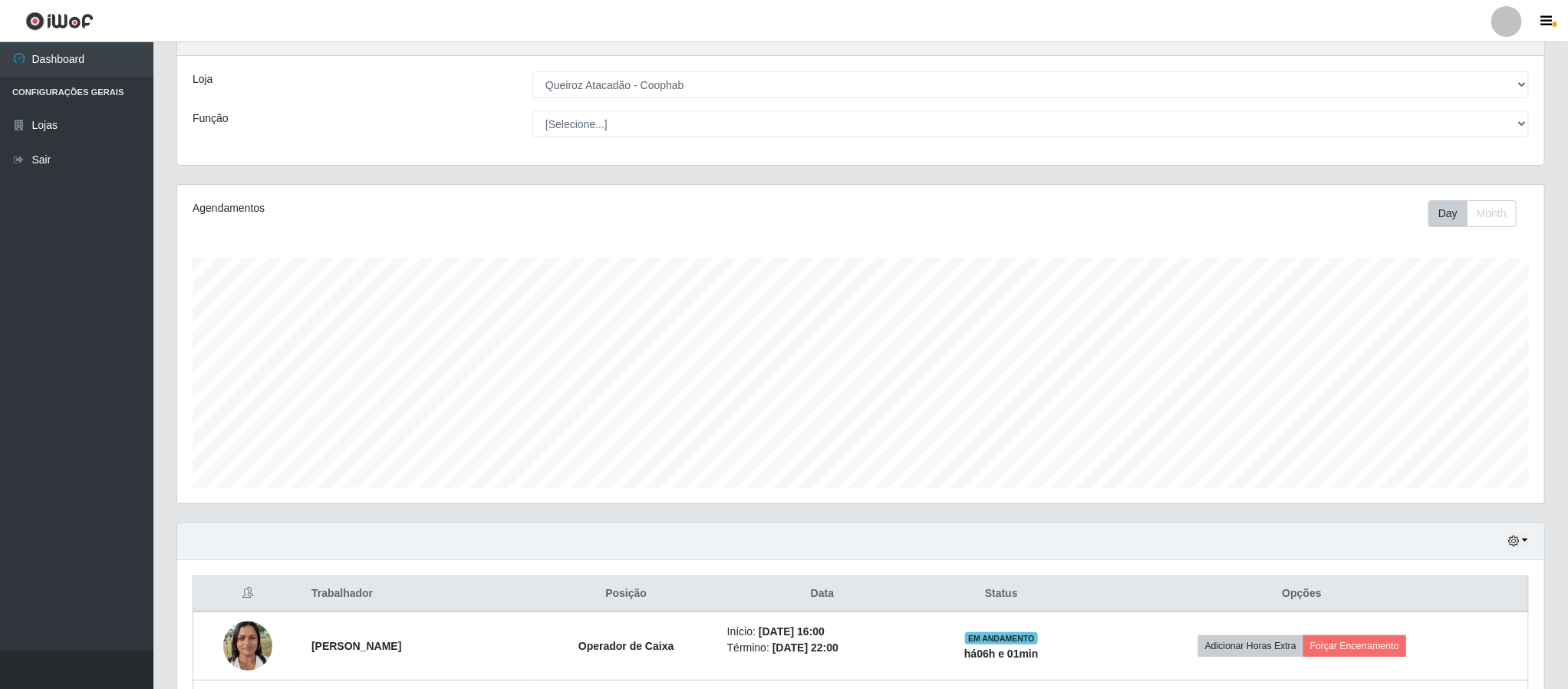
click at [1547, 417] on div "Agendamentos Day Month 07/08 Agendamentos 6" at bounding box center [861, 353] width 1391 height 338
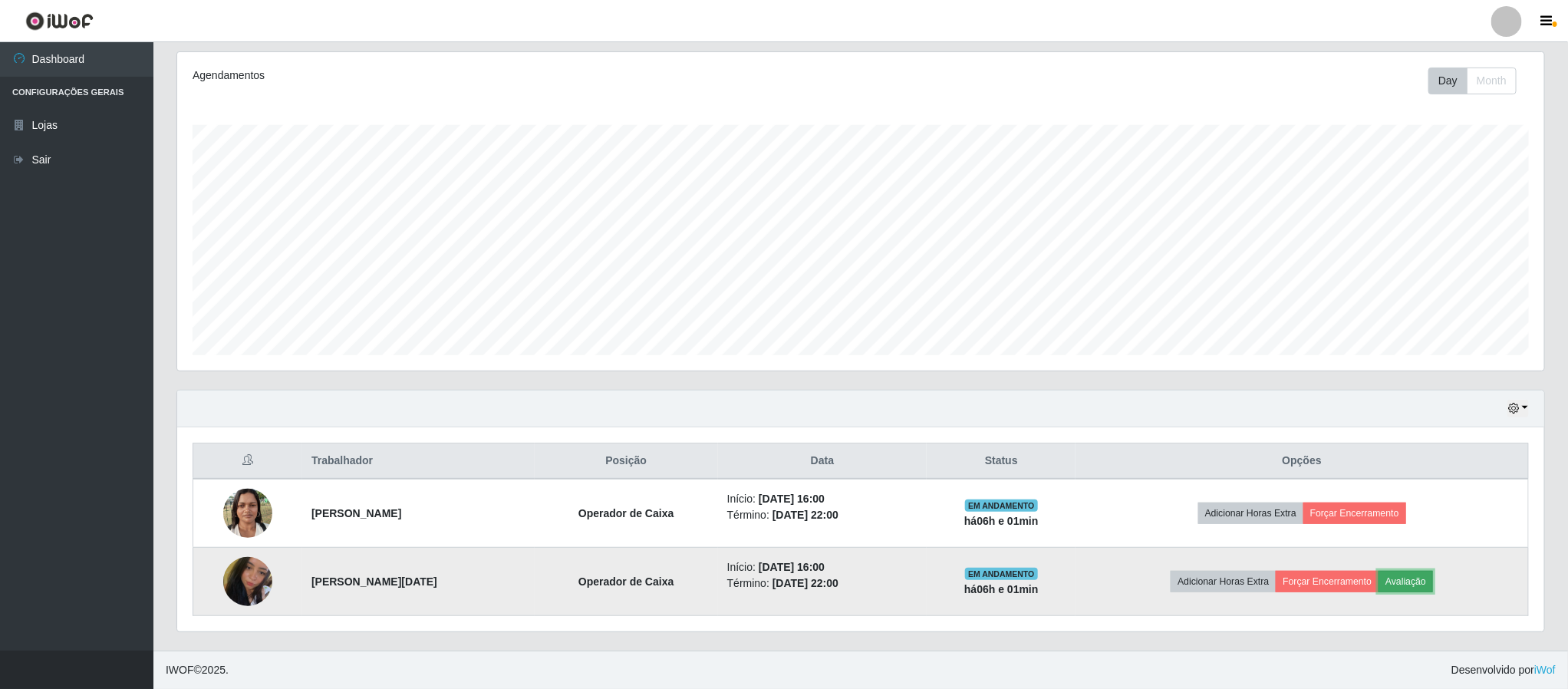
click at [1424, 582] on button "Avaliação" at bounding box center [1405, 581] width 54 height 22
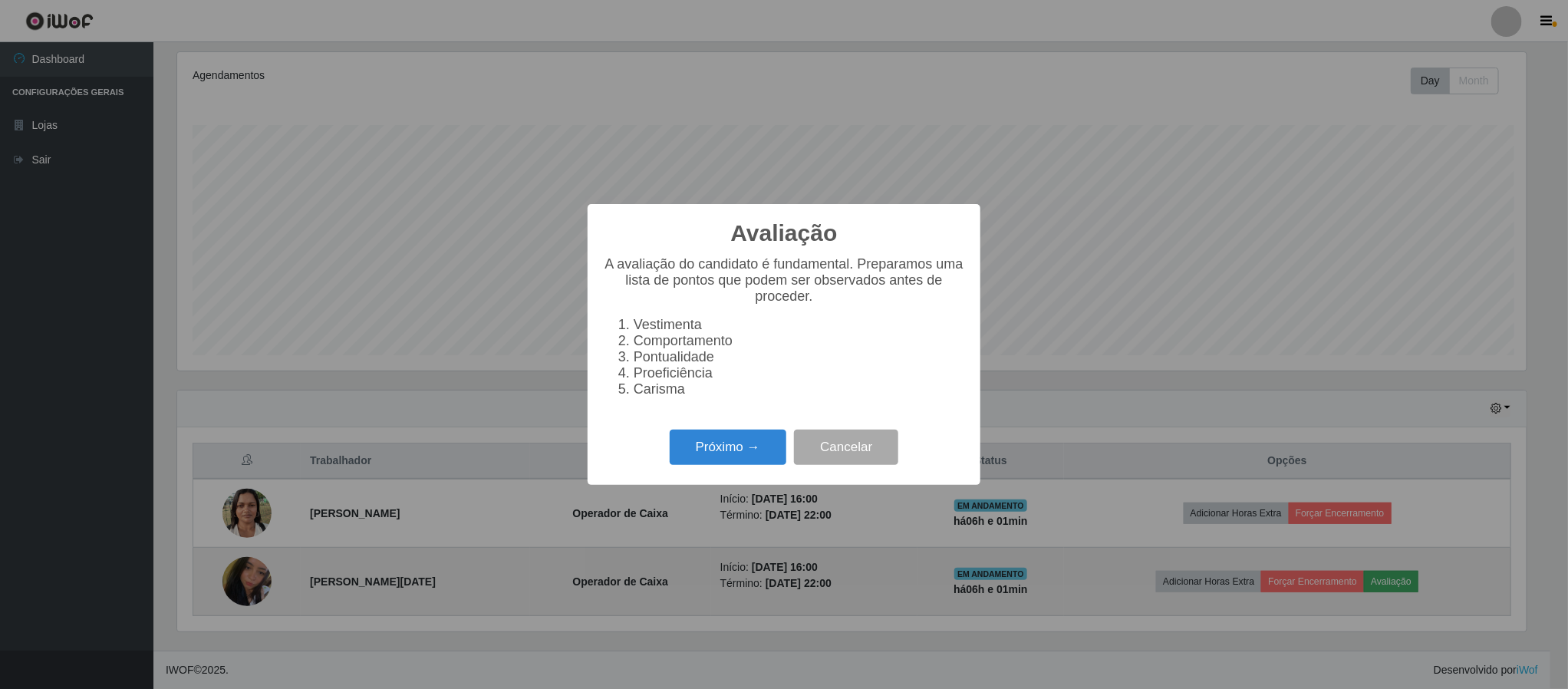
scroll to position [766932, 765734]
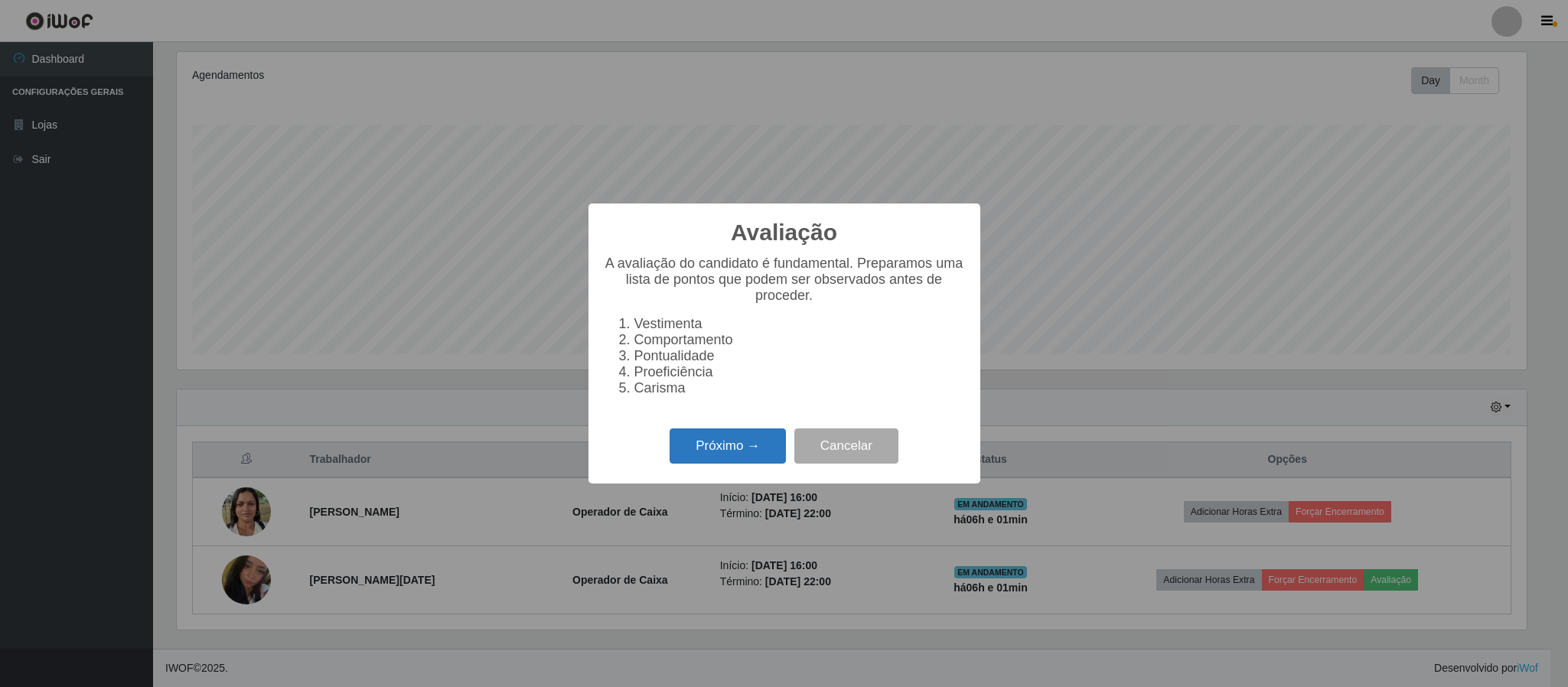
click at [711, 450] on button "Próximo →" at bounding box center [727, 447] width 116 height 36
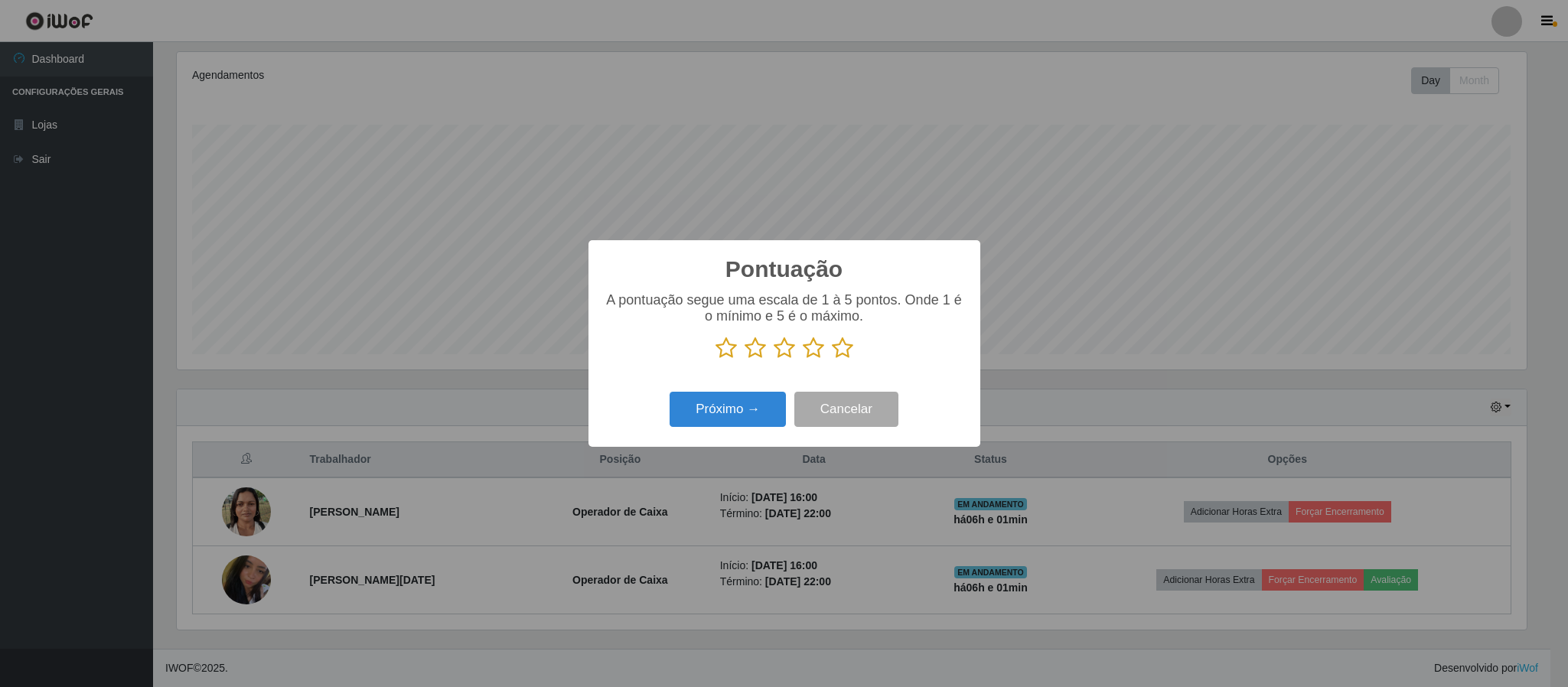
click at [839, 347] on icon at bounding box center [842, 348] width 21 height 23
click at [832, 360] on input "radio" at bounding box center [832, 360] width 0 height 0
click at [733, 416] on button "Próximo →" at bounding box center [727, 410] width 116 height 36
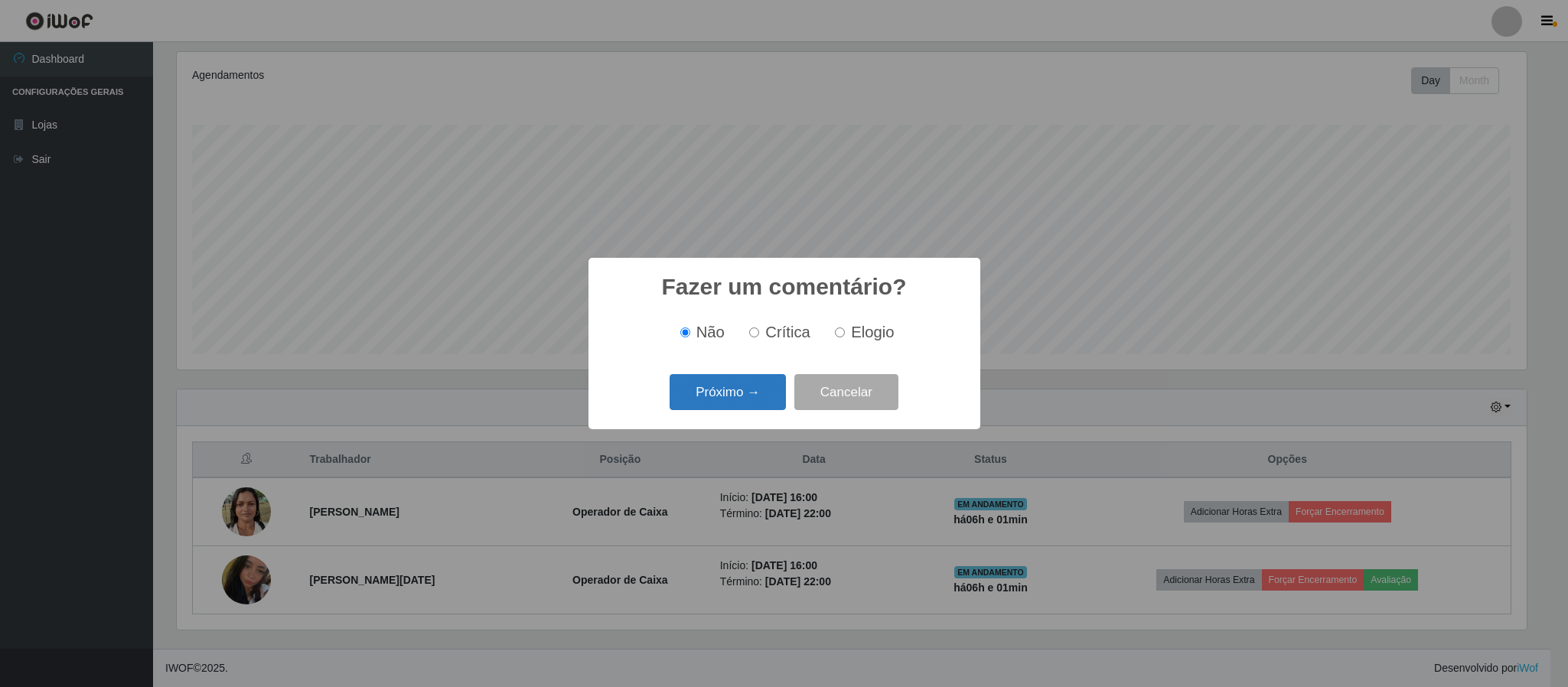
click at [730, 386] on button "Próximo →" at bounding box center [727, 392] width 116 height 36
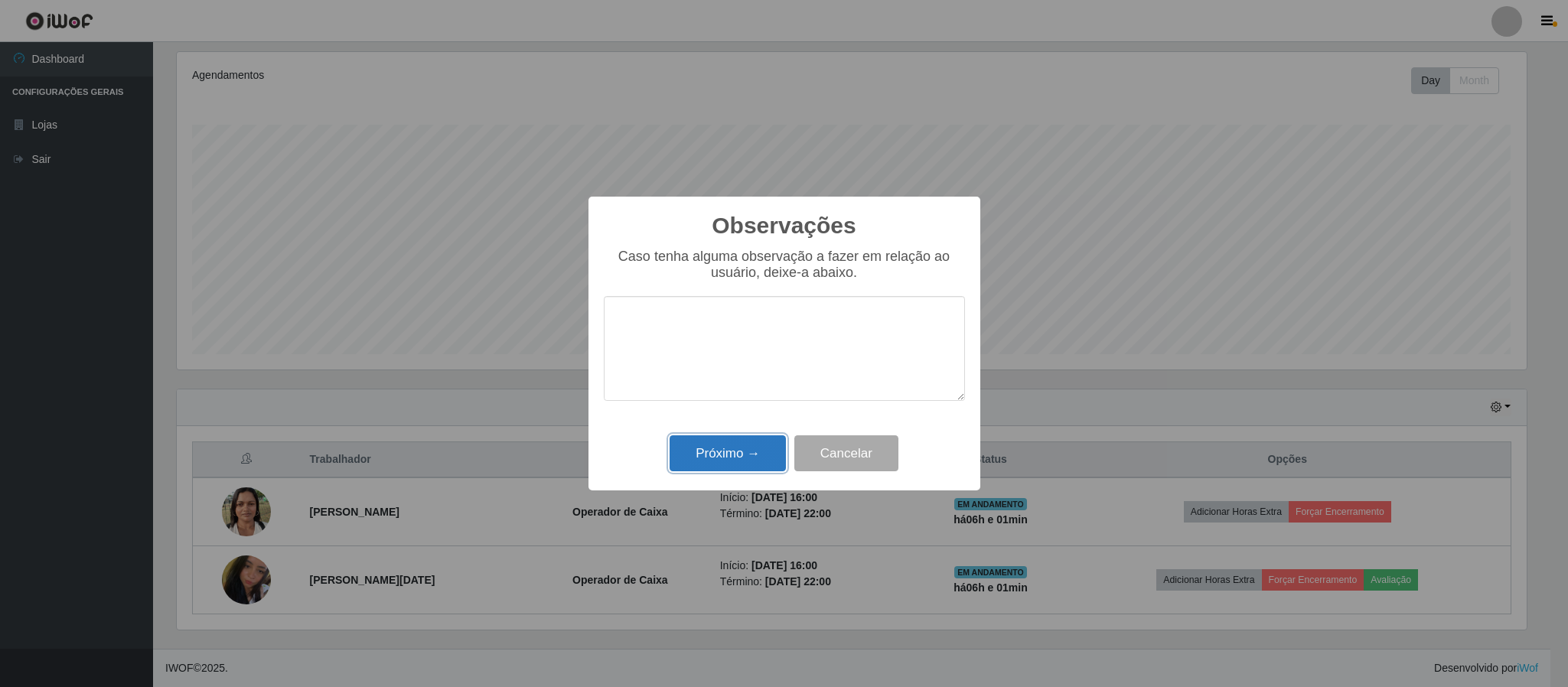
click at [735, 461] on button "Próximo →" at bounding box center [727, 453] width 116 height 36
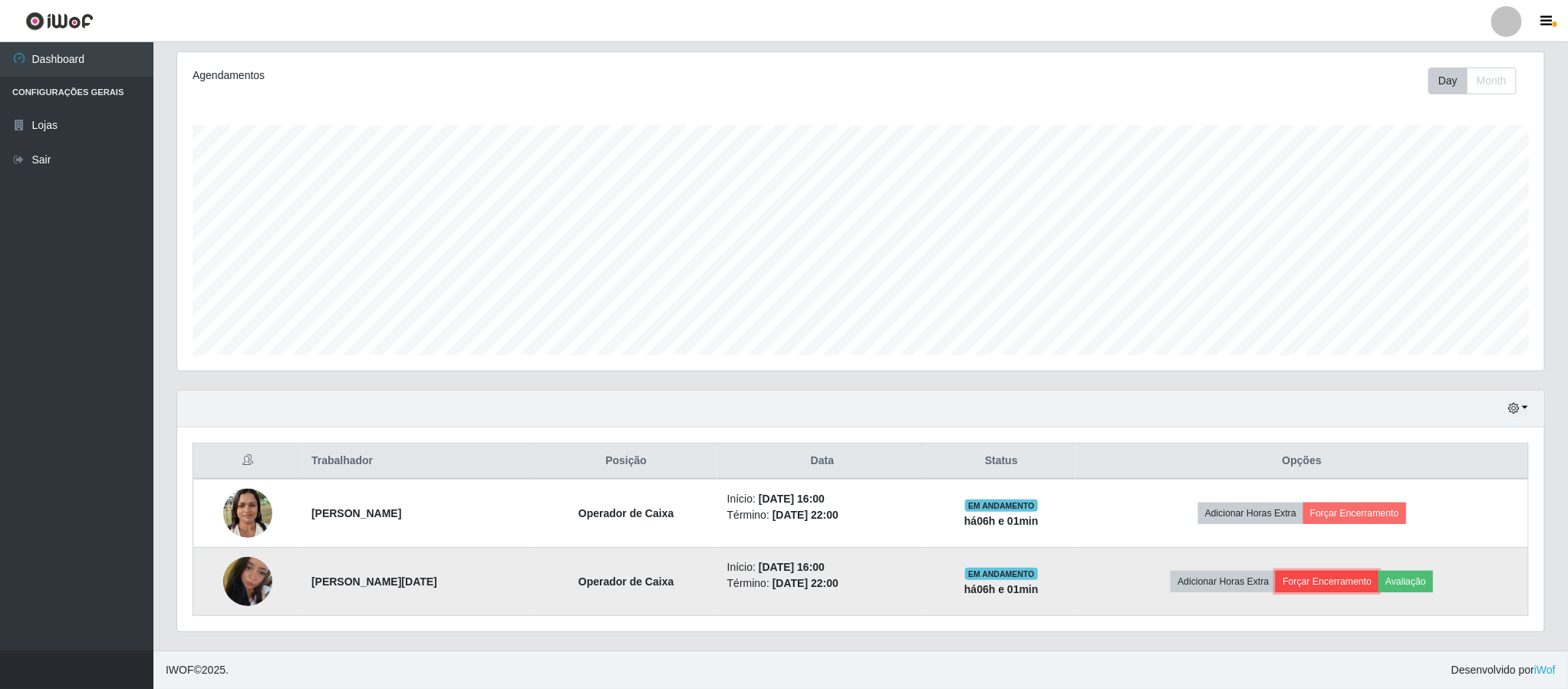
click at [1331, 583] on button "Forçar Encerramento" at bounding box center [1326, 581] width 102 height 22
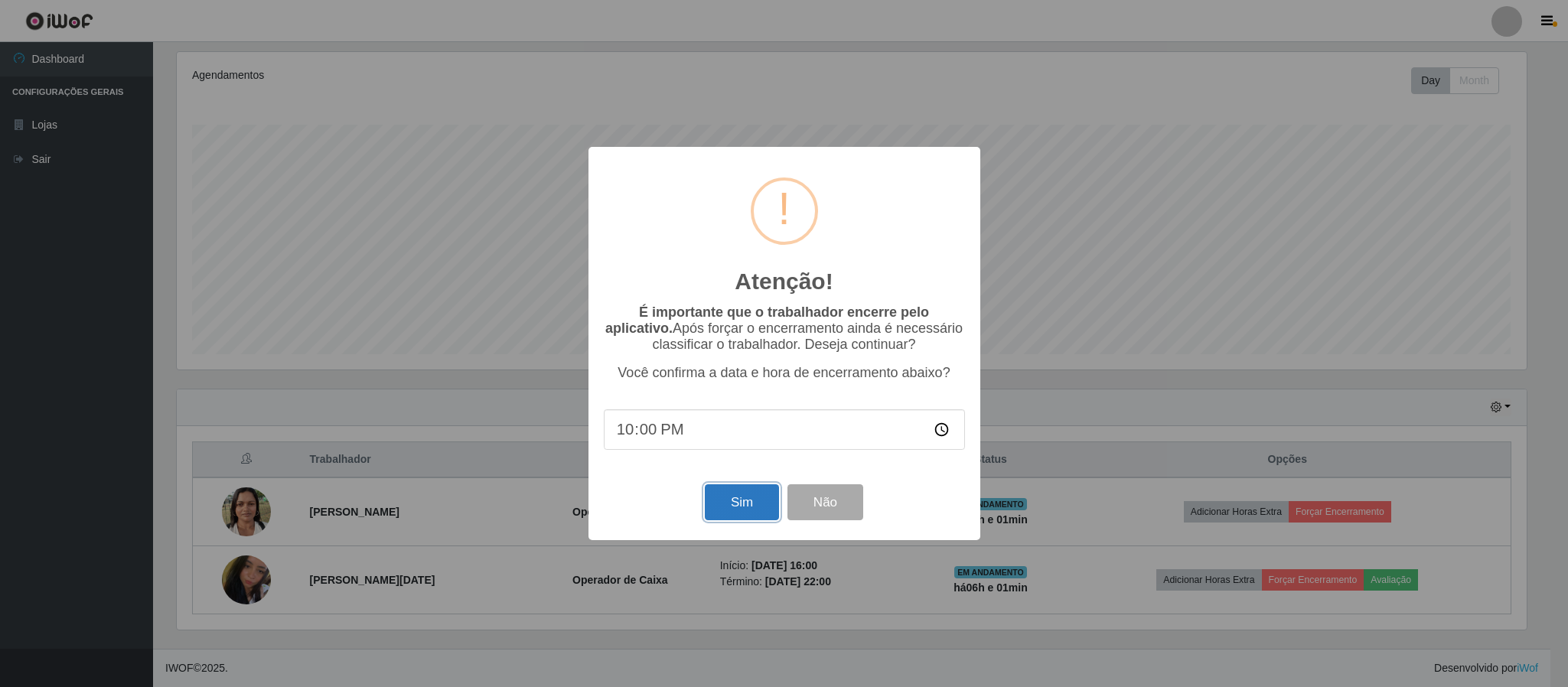
click at [744, 503] on button "Sim" at bounding box center [741, 502] width 74 height 36
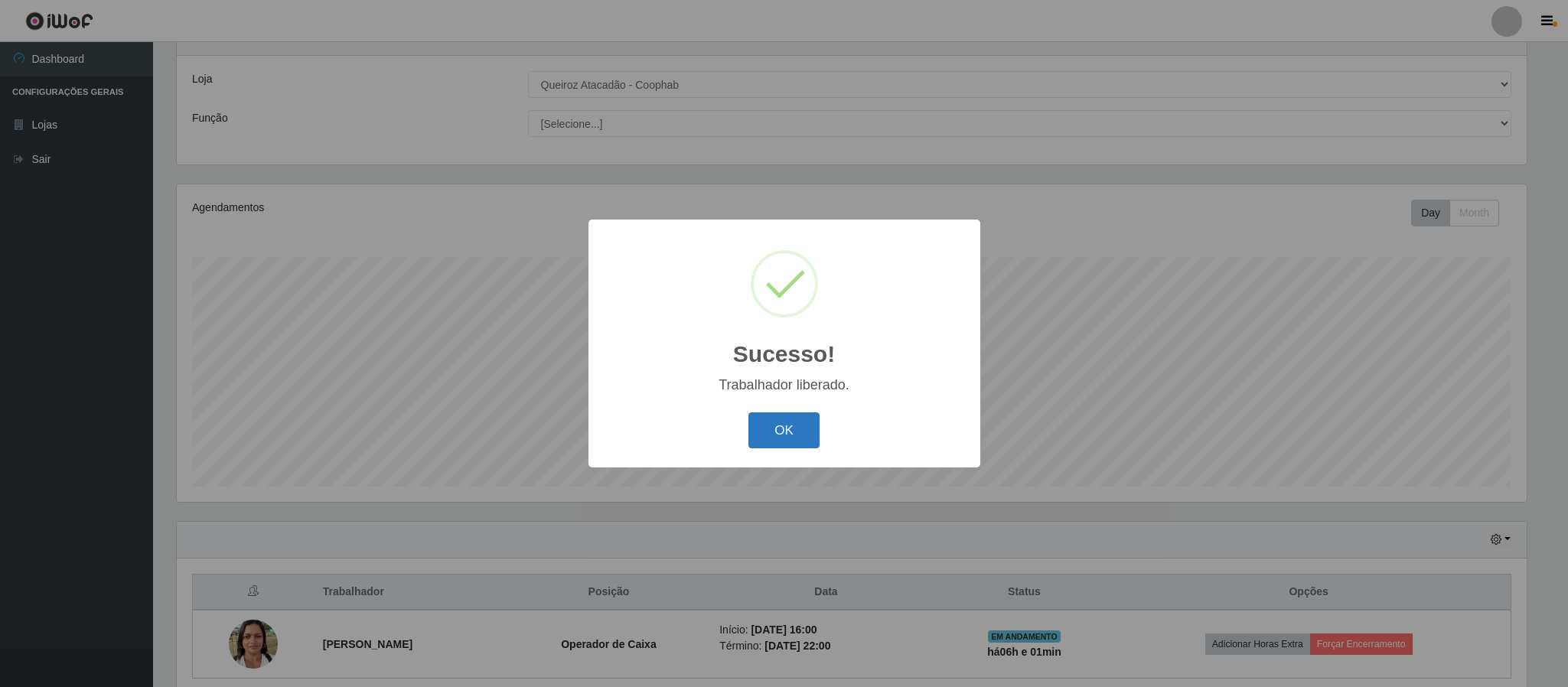
click at [800, 429] on button "OK" at bounding box center [784, 430] width 71 height 36
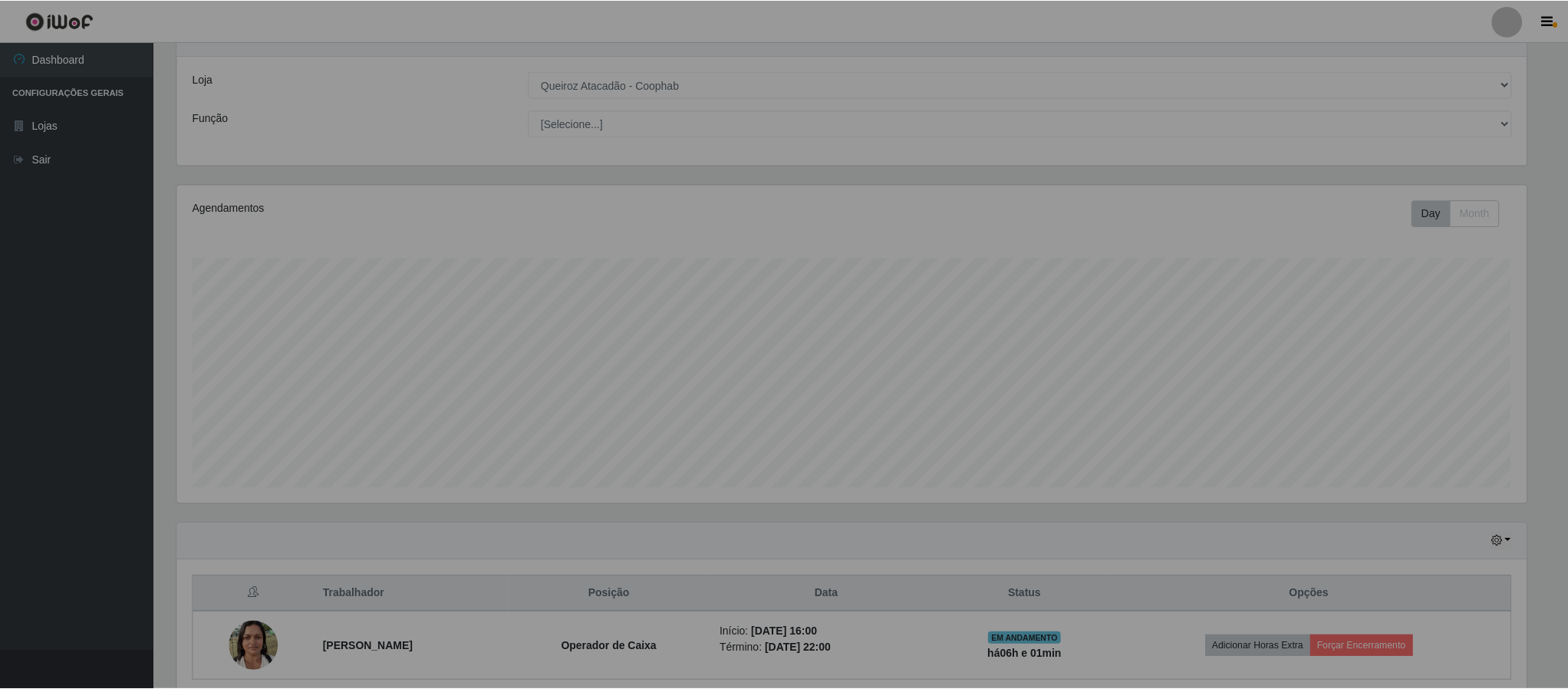
scroll to position [766932, 765719]
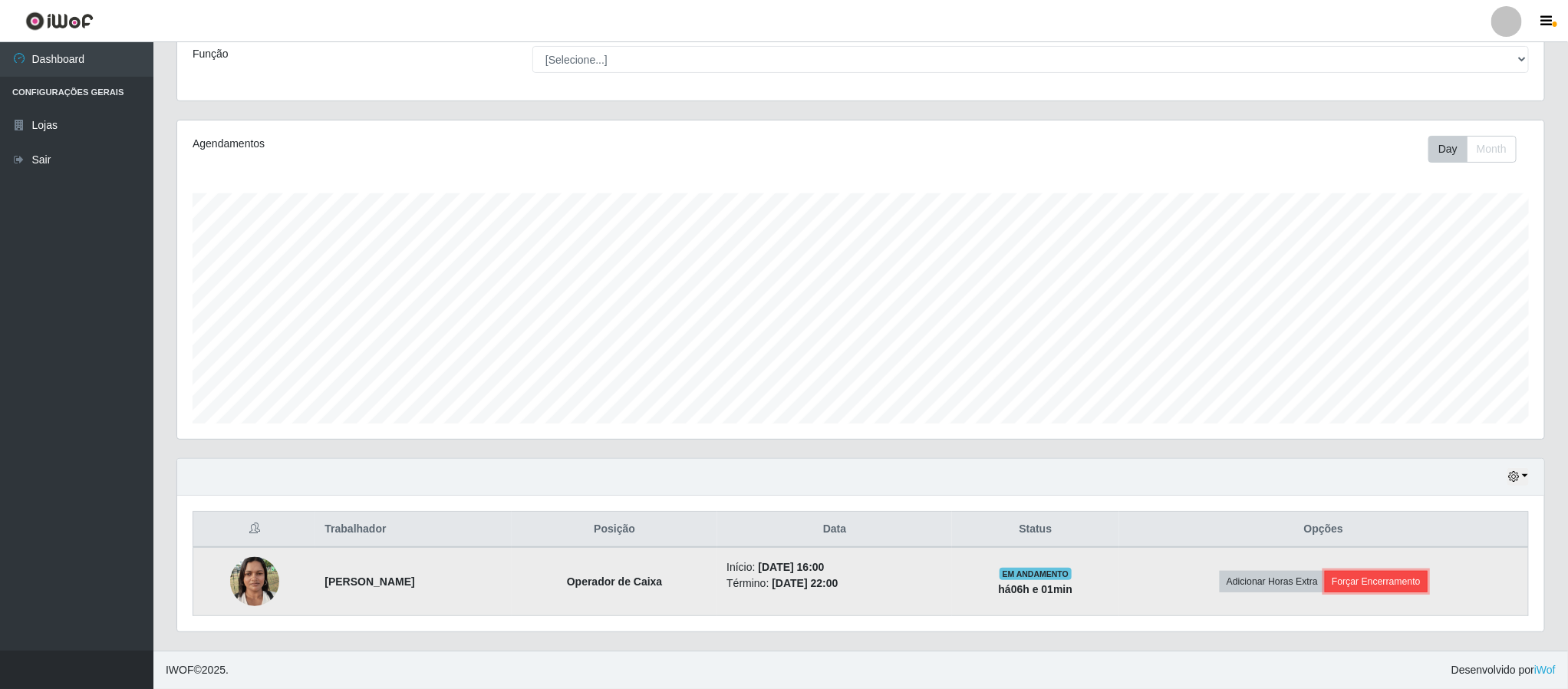
click at [1381, 586] on button "Forçar Encerramento" at bounding box center [1376, 581] width 102 height 22
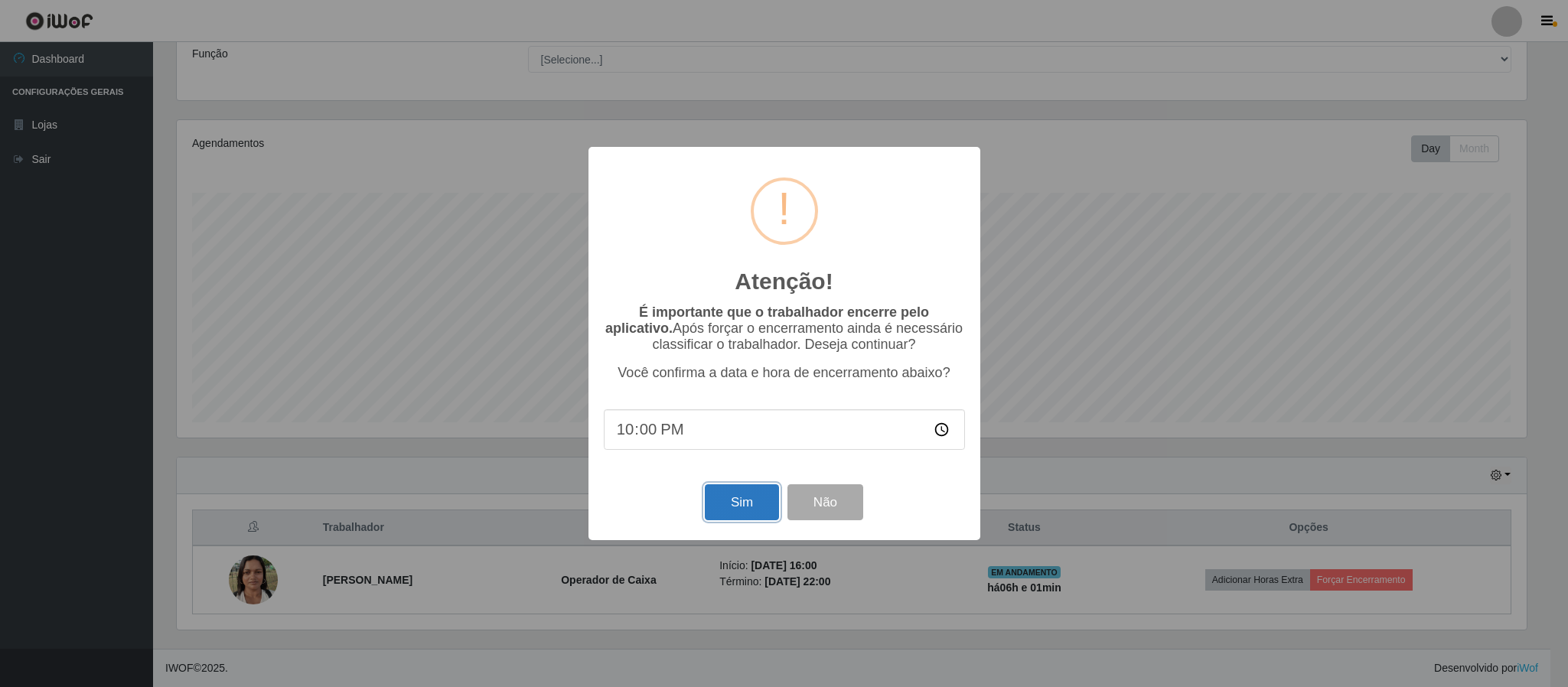
click at [742, 505] on button "Sim" at bounding box center [741, 502] width 74 height 36
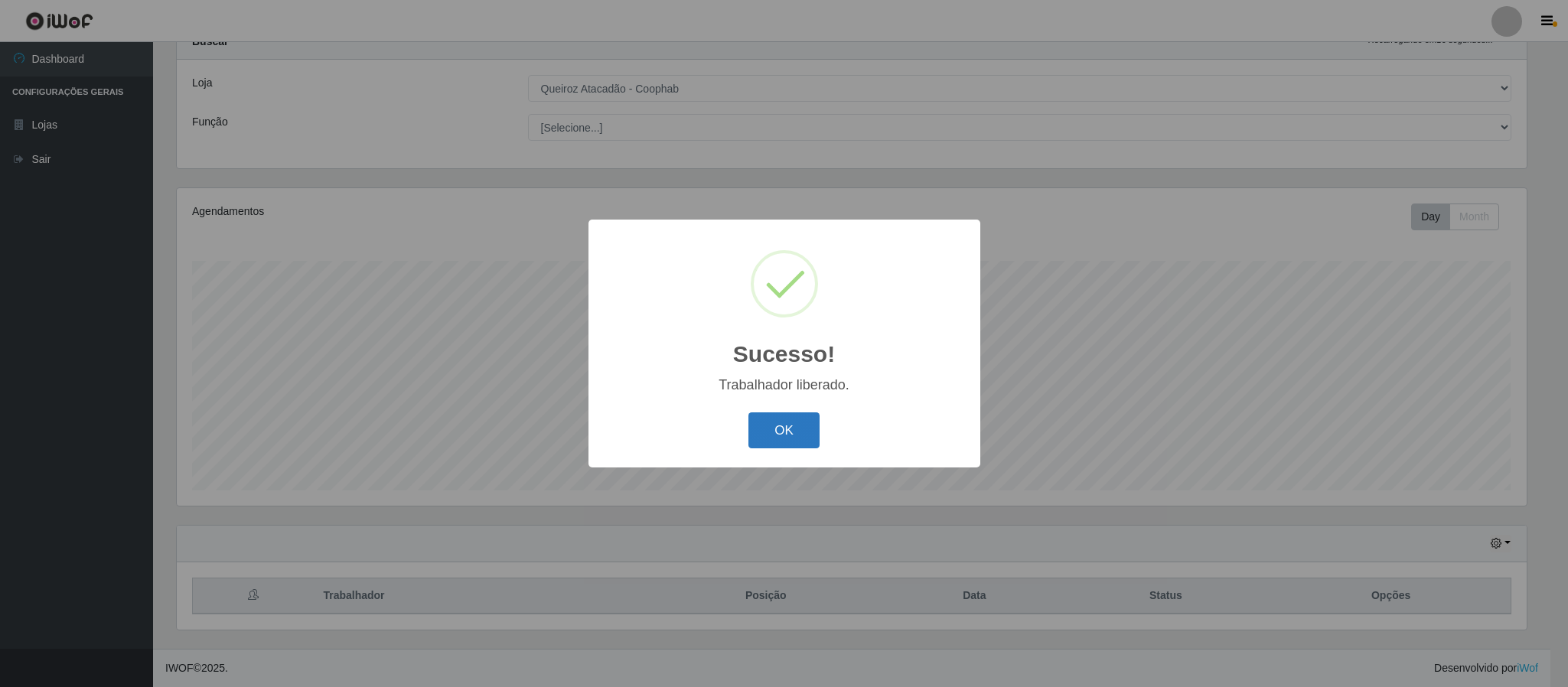
click at [802, 423] on button "OK" at bounding box center [784, 430] width 71 height 36
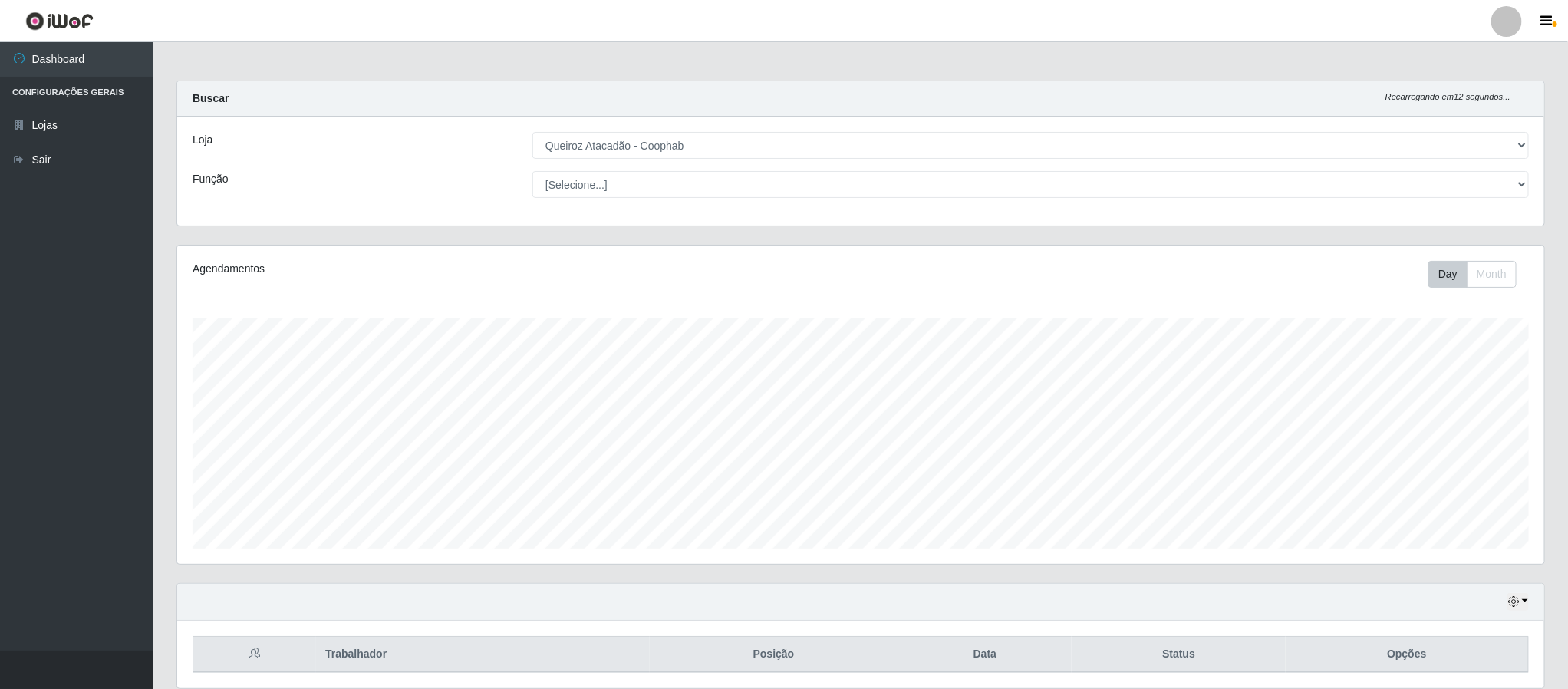
click at [1508, 28] on div at bounding box center [1507, 22] width 31 height 31
click at [1447, 122] on button "Sair" at bounding box center [1477, 119] width 138 height 32
